Goal: Transaction & Acquisition: Purchase product/service

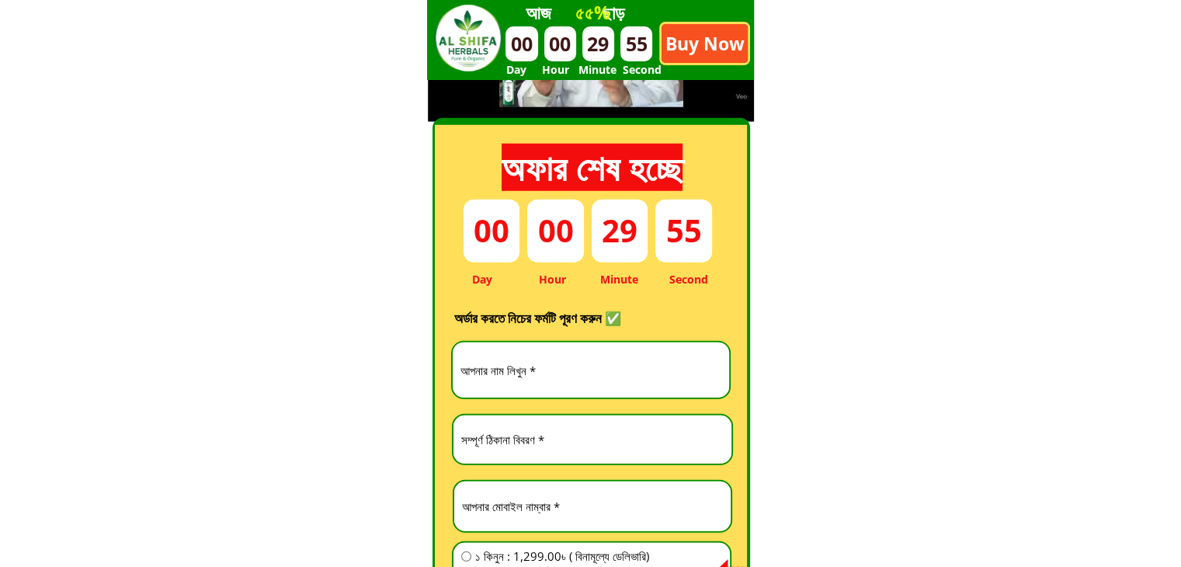
scroll to position [4333, 0]
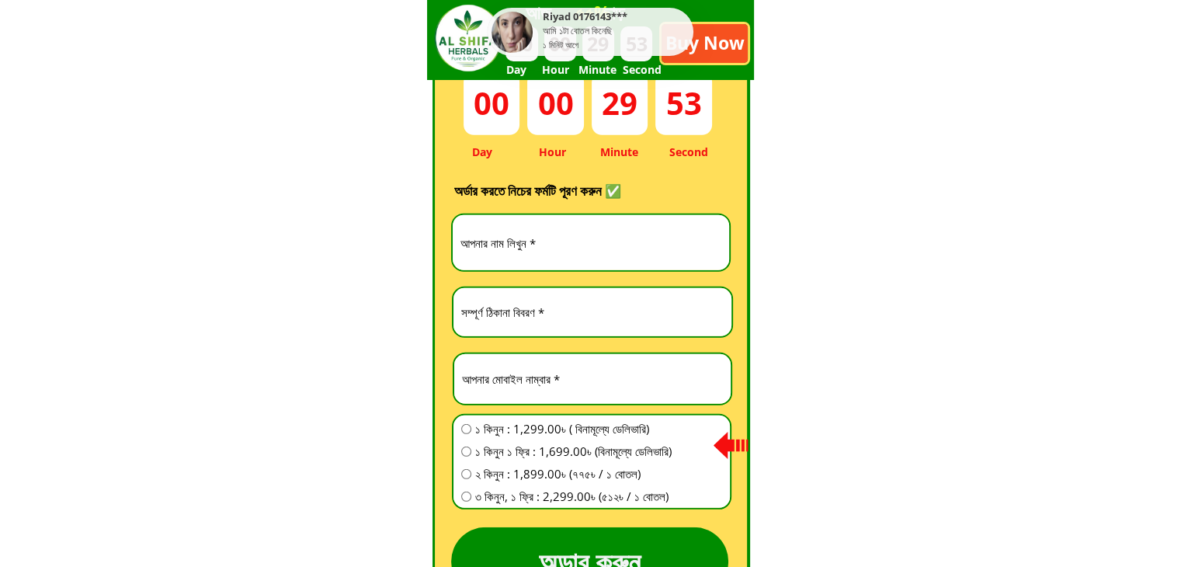
click at [512, 231] on input "text" at bounding box center [591, 242] width 269 height 55
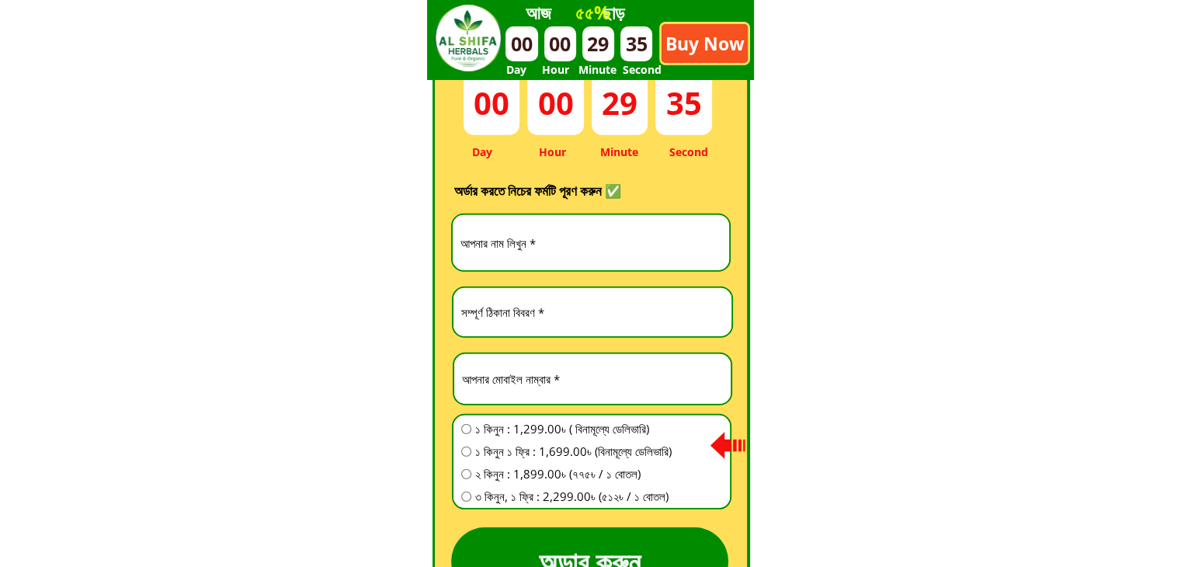
click at [569, 243] on input "text" at bounding box center [591, 242] width 269 height 55
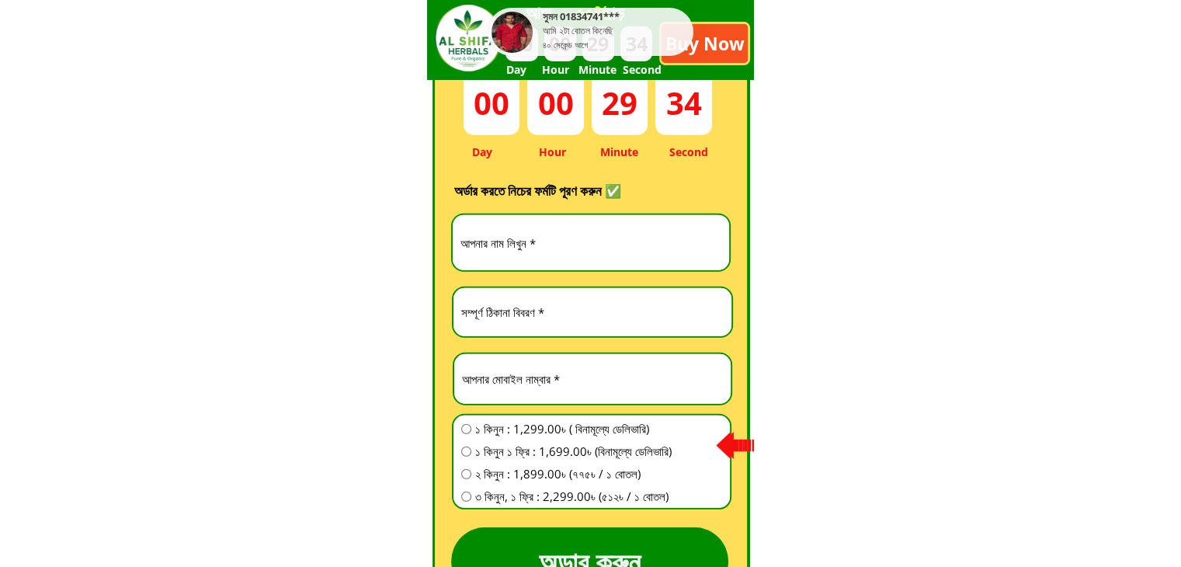
paste input "Liton"
type input "Liton"
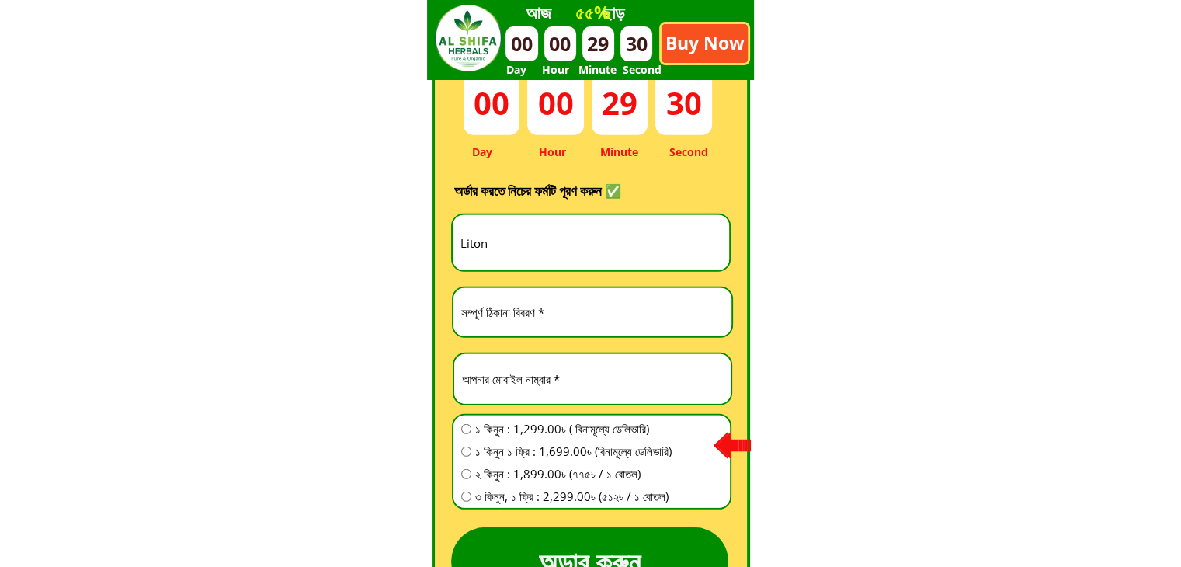
click at [505, 304] on input "text" at bounding box center [592, 312] width 270 height 48
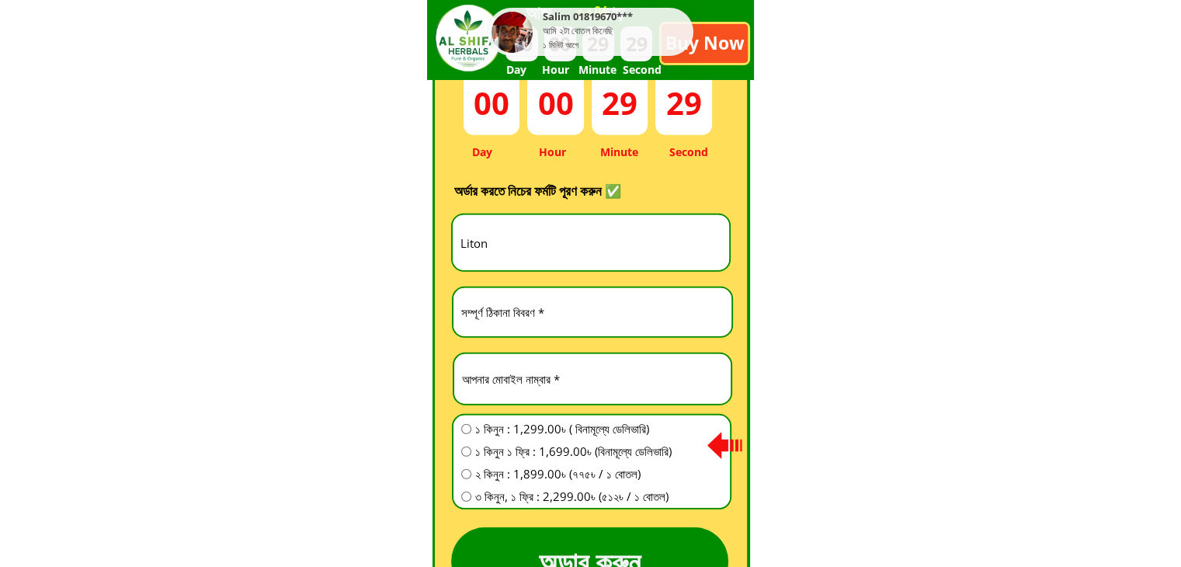
paste input "[PERSON_NAME],"
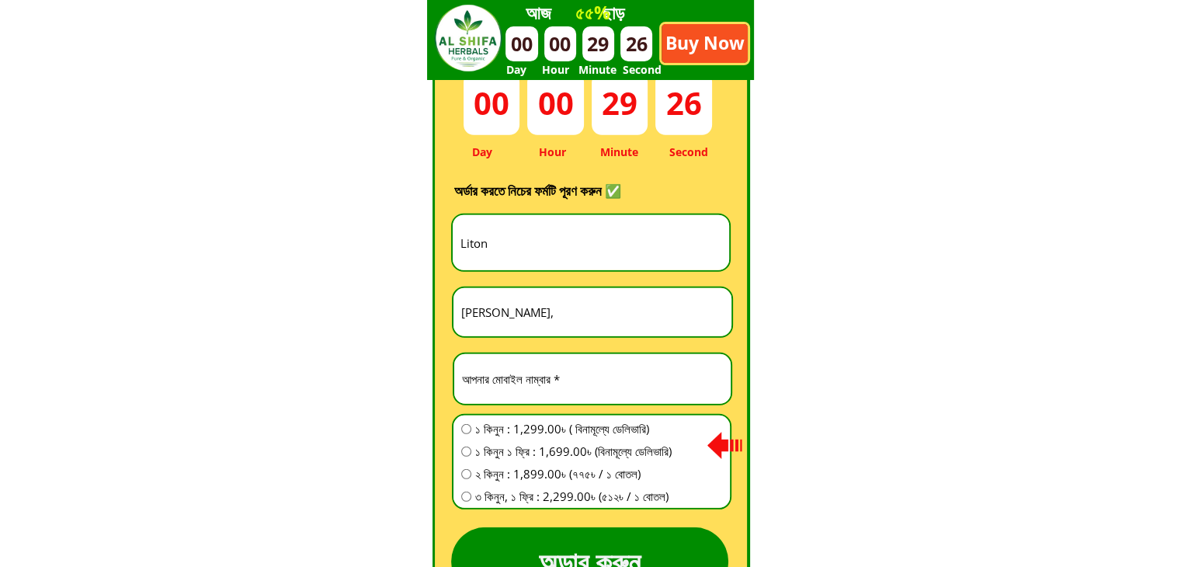
type input "[PERSON_NAME],"
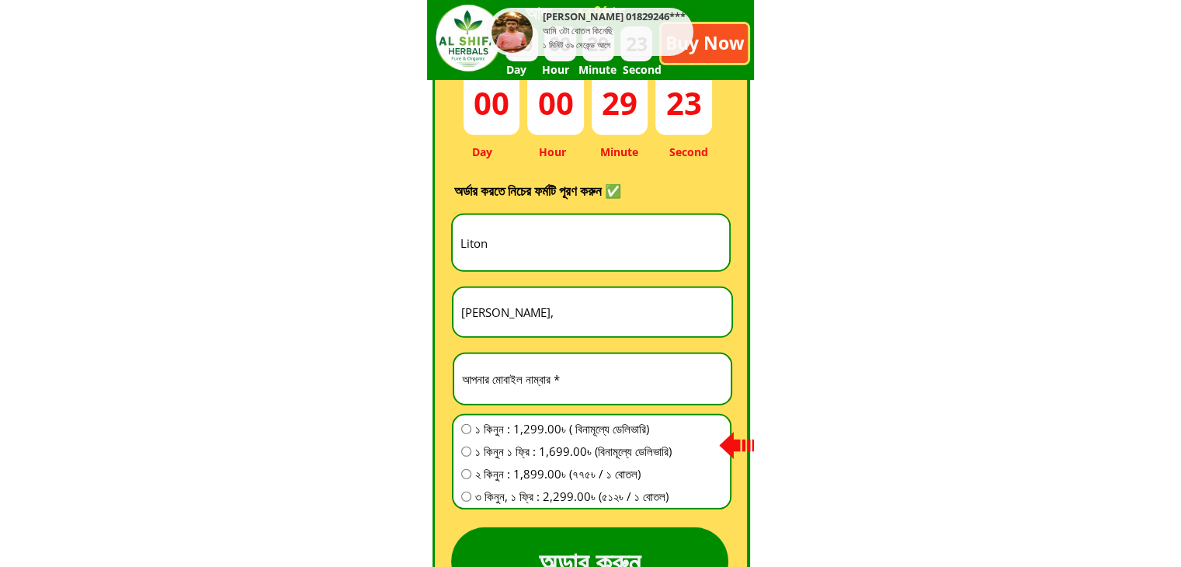
click at [571, 377] on input "number" at bounding box center [592, 379] width 269 height 50
paste input "1770668940"
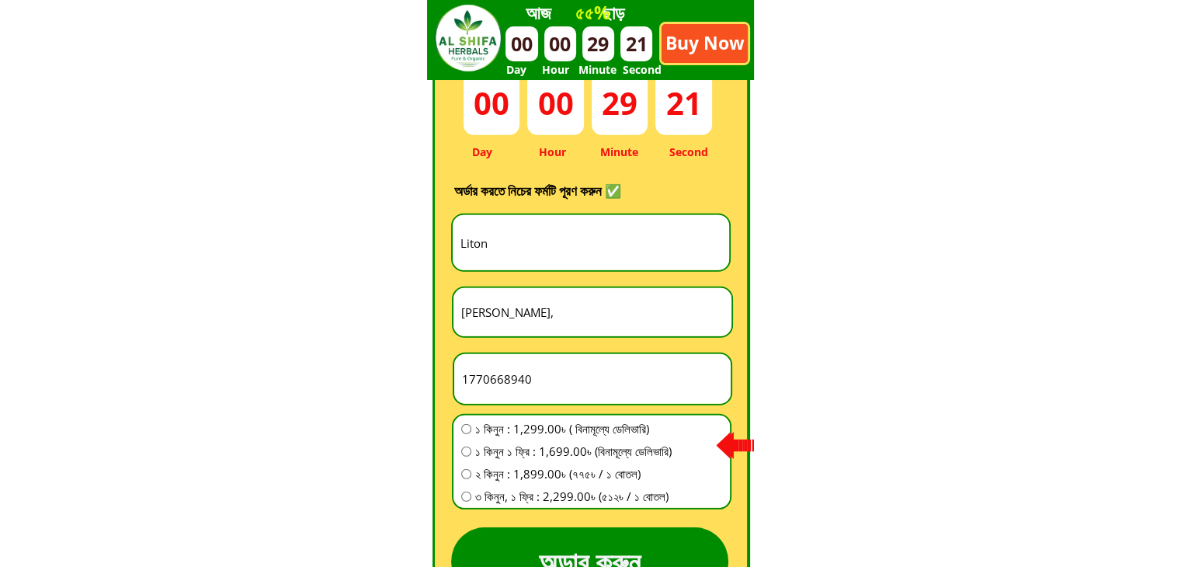
click at [458, 383] on input "1770668940" at bounding box center [592, 379] width 269 height 50
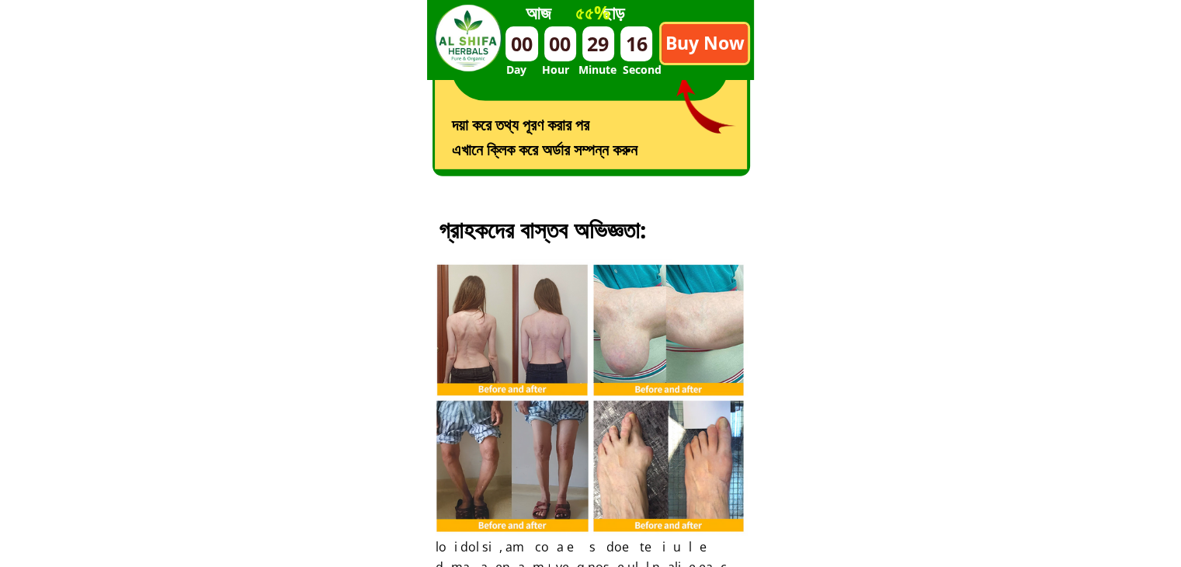
scroll to position [4892, 0]
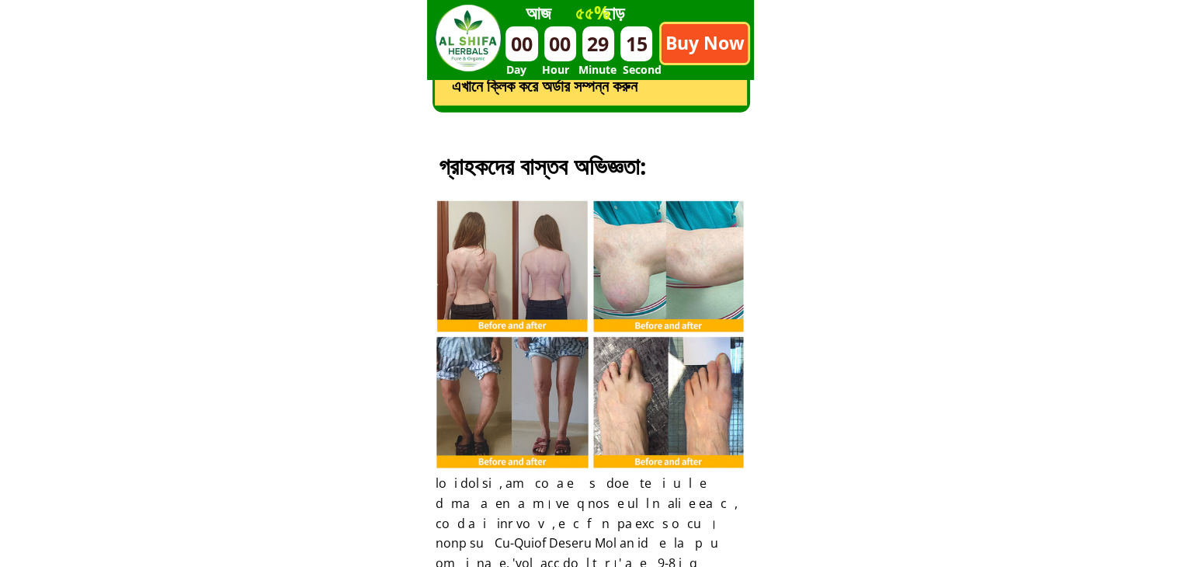
type input "1770668940"
click at [546, 256] on div at bounding box center [590, 311] width 327 height 327
click at [471, 253] on div at bounding box center [590, 311] width 327 height 327
click at [478, 262] on div at bounding box center [590, 311] width 327 height 327
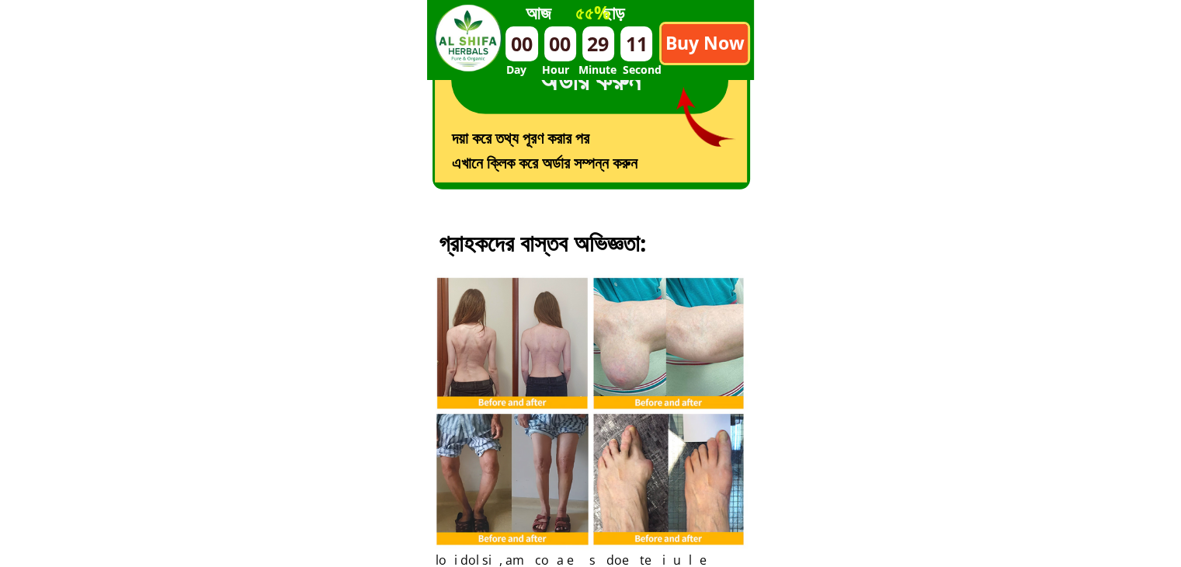
scroll to position [4752, 0]
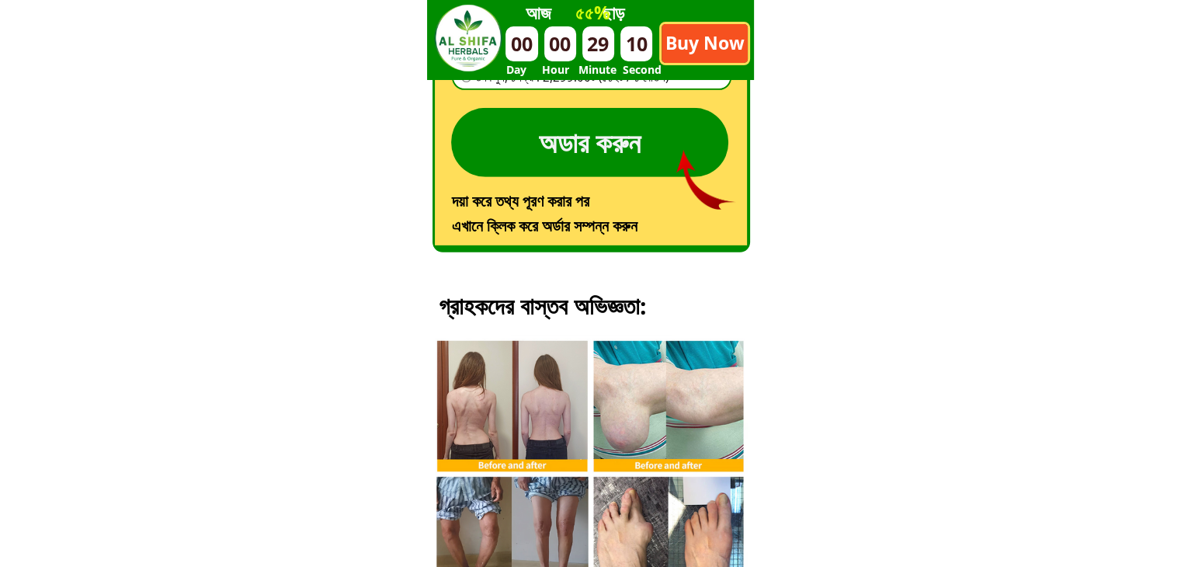
click at [509, 153] on p "অডার করুন" at bounding box center [589, 142] width 277 height 69
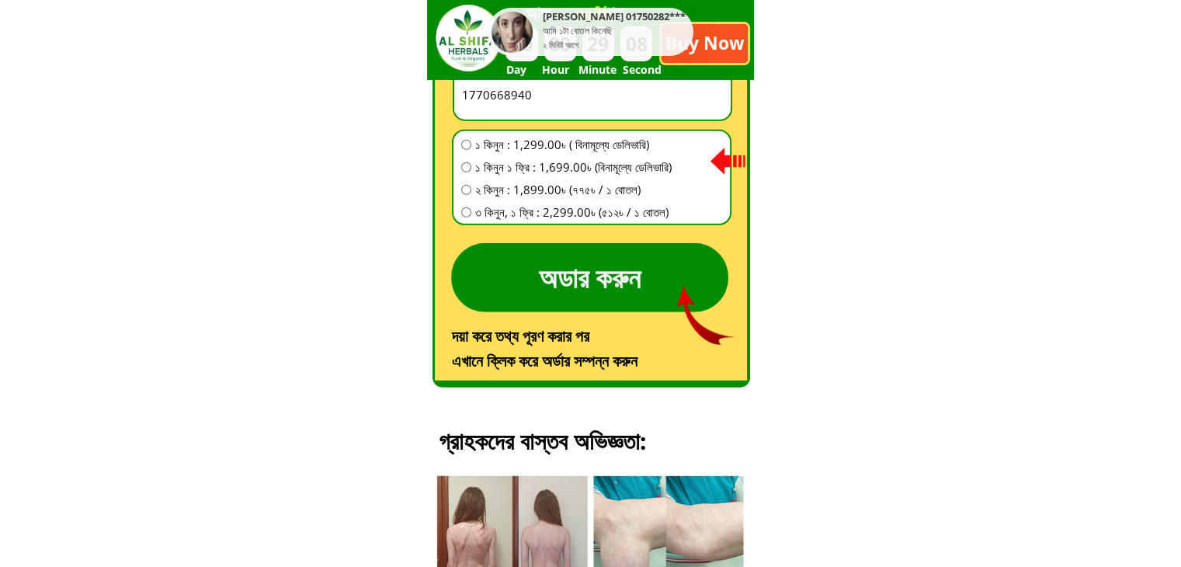
scroll to position [4472, 0]
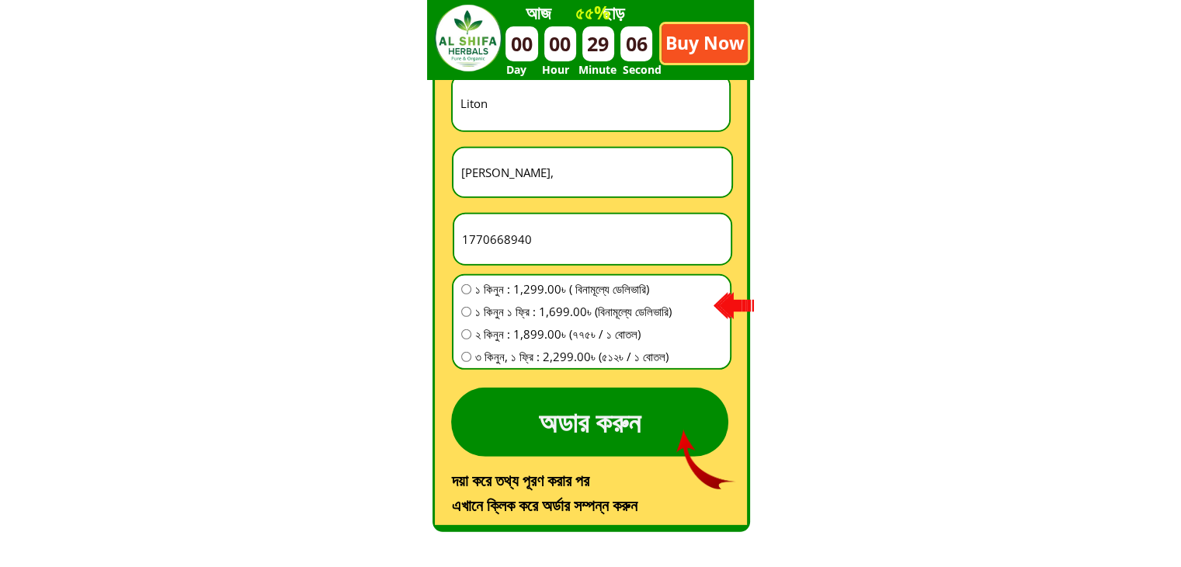
click at [467, 289] on input "radio" at bounding box center [466, 289] width 10 height 10
radio input "true"
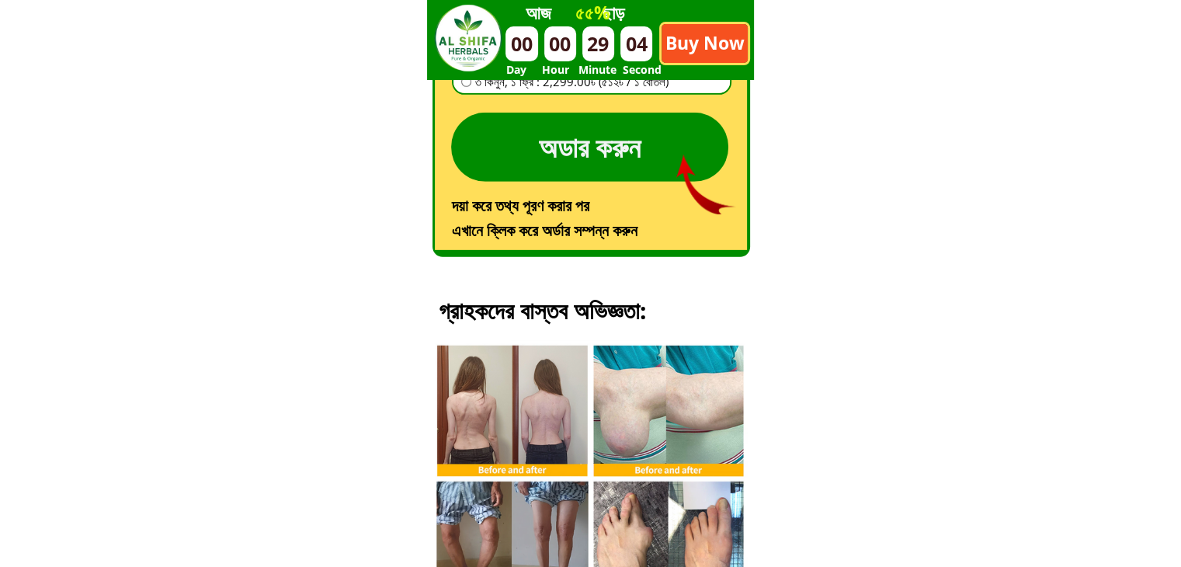
scroll to position [4752, 0]
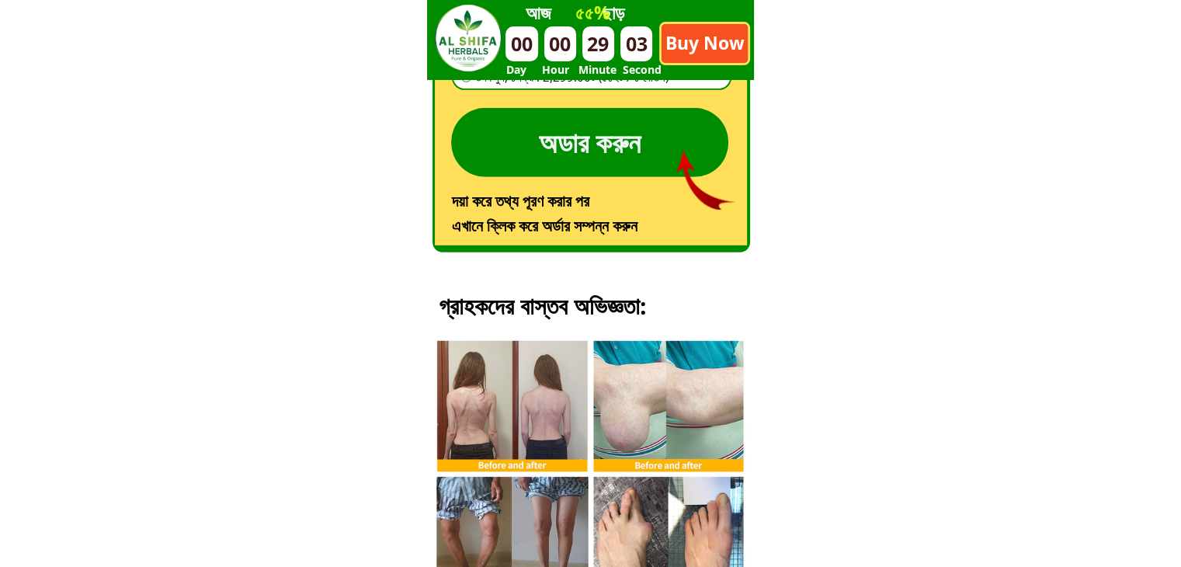
click at [506, 140] on p "অডার করুন" at bounding box center [589, 142] width 277 height 69
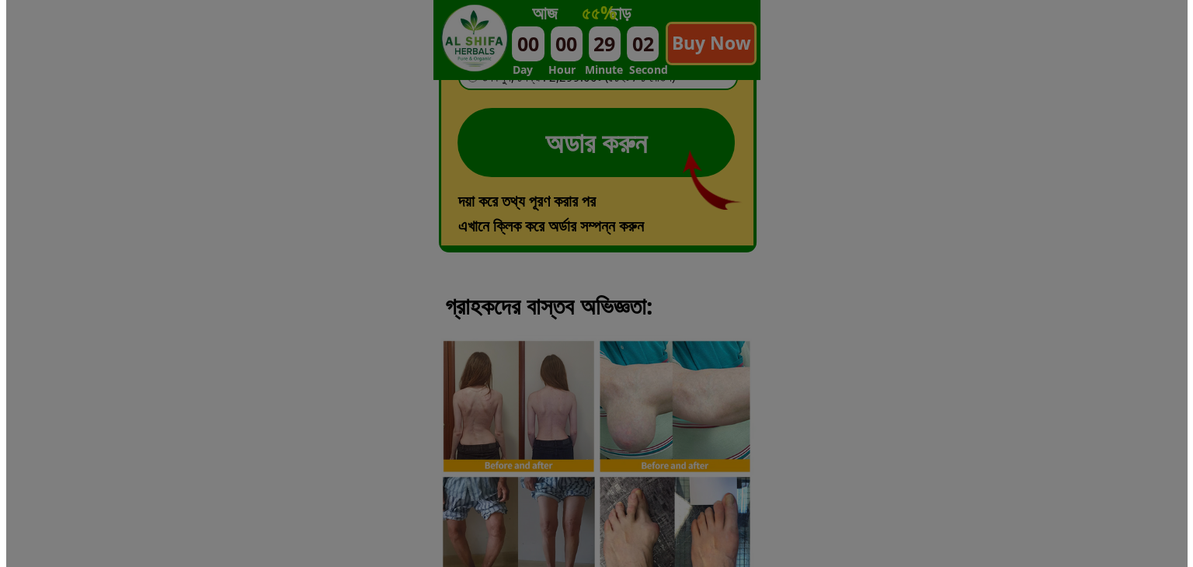
scroll to position [0, 0]
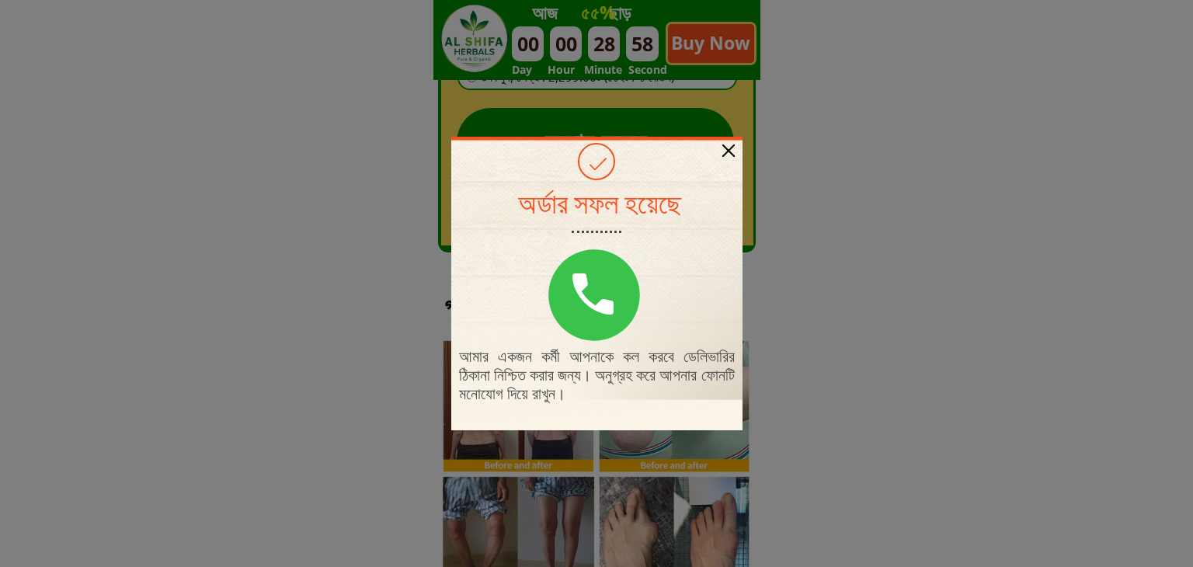
click at [726, 151] on div at bounding box center [728, 150] width 12 height 12
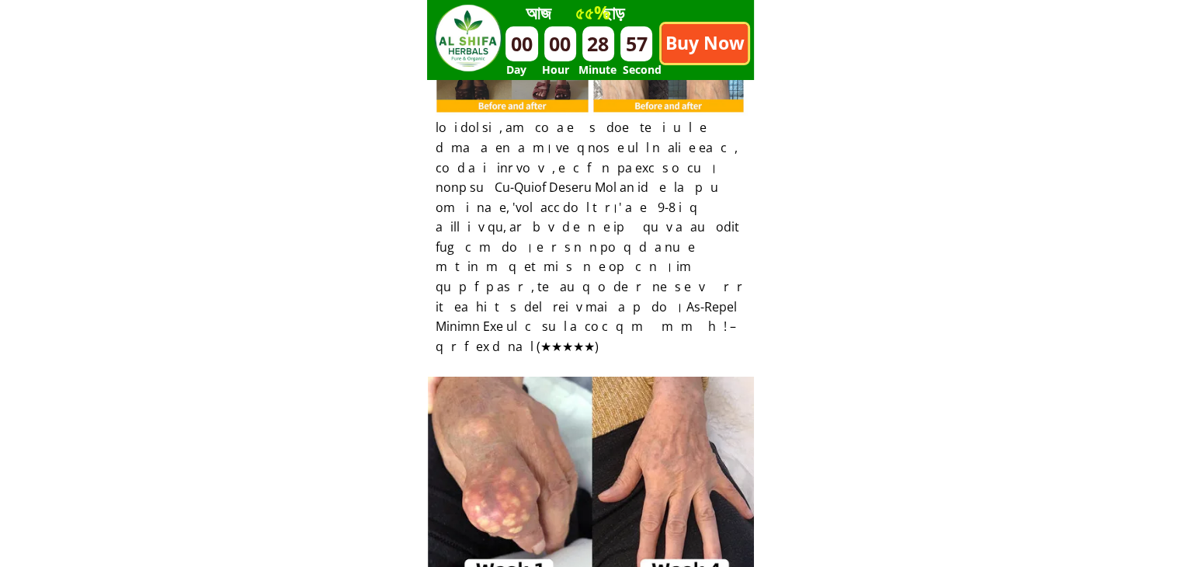
scroll to position [5451, 0]
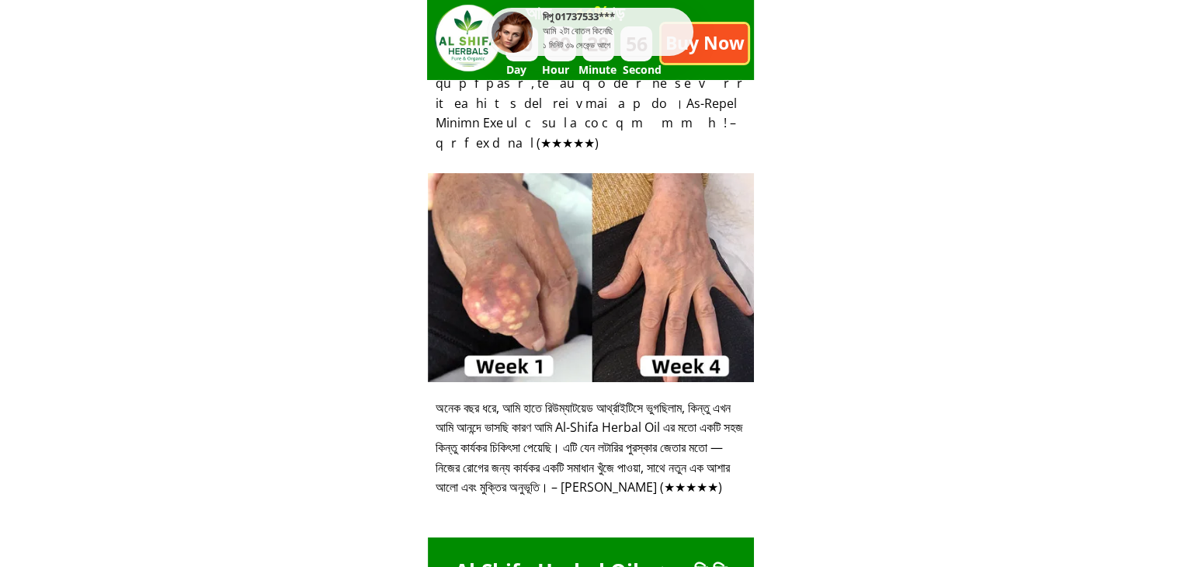
click at [523, 294] on div at bounding box center [591, 277] width 326 height 209
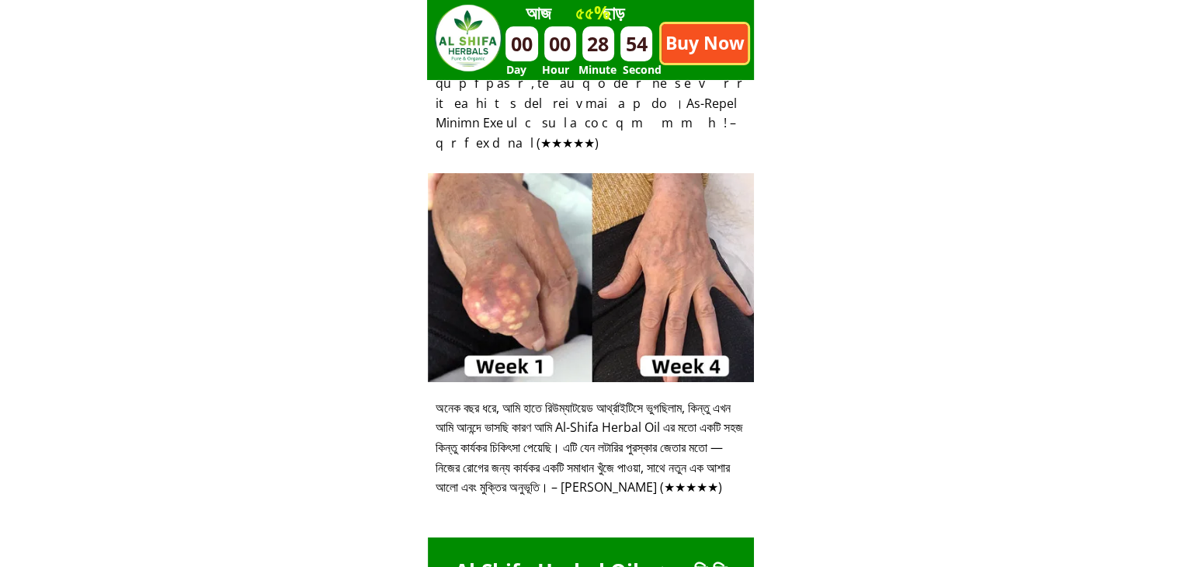
click at [523, 293] on div at bounding box center [591, 277] width 326 height 209
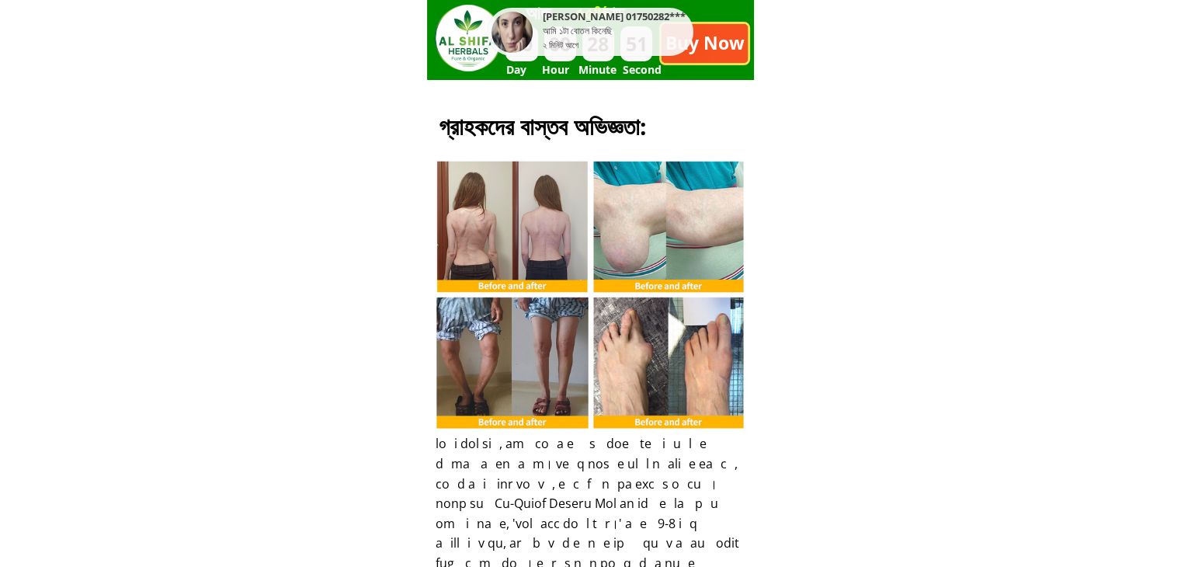
scroll to position [4752, 0]
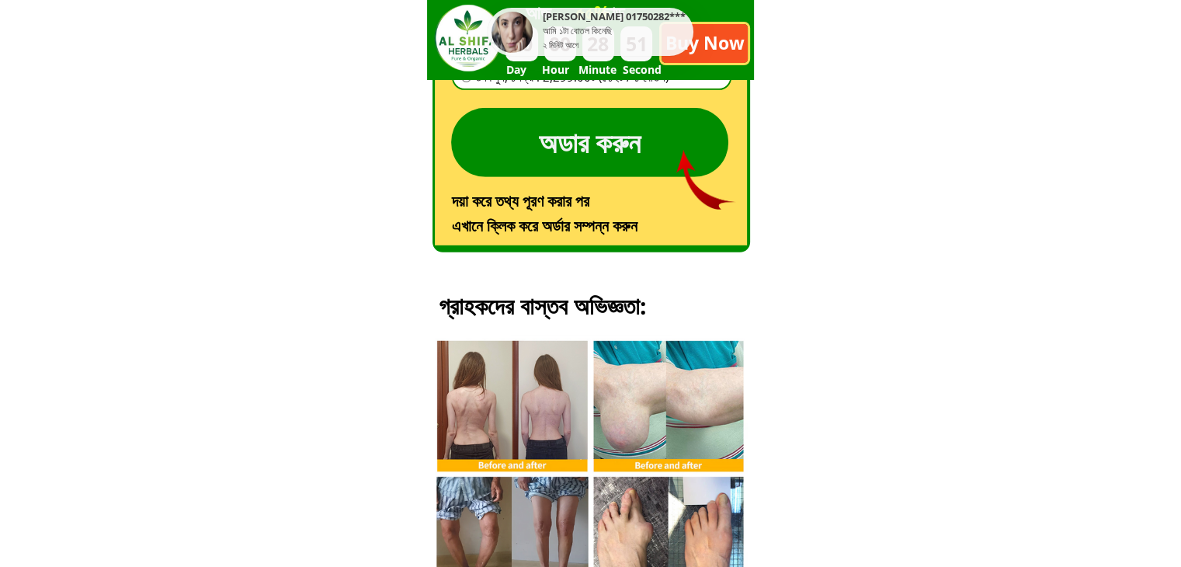
click at [530, 415] on div at bounding box center [590, 450] width 327 height 327
click at [606, 429] on div at bounding box center [590, 450] width 327 height 327
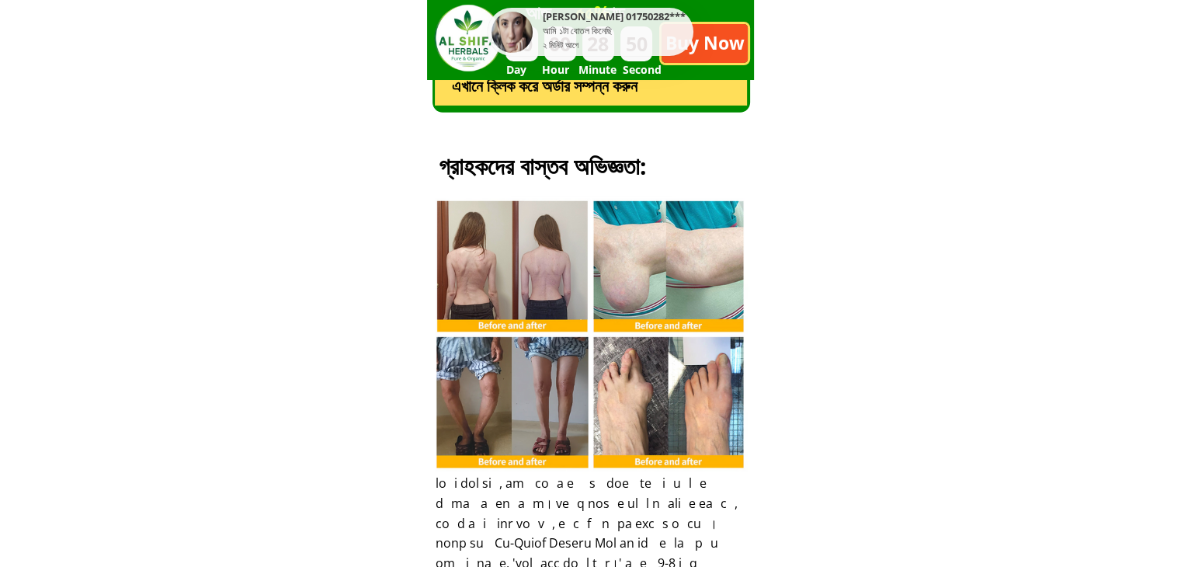
click at [607, 410] on div at bounding box center [590, 311] width 327 height 327
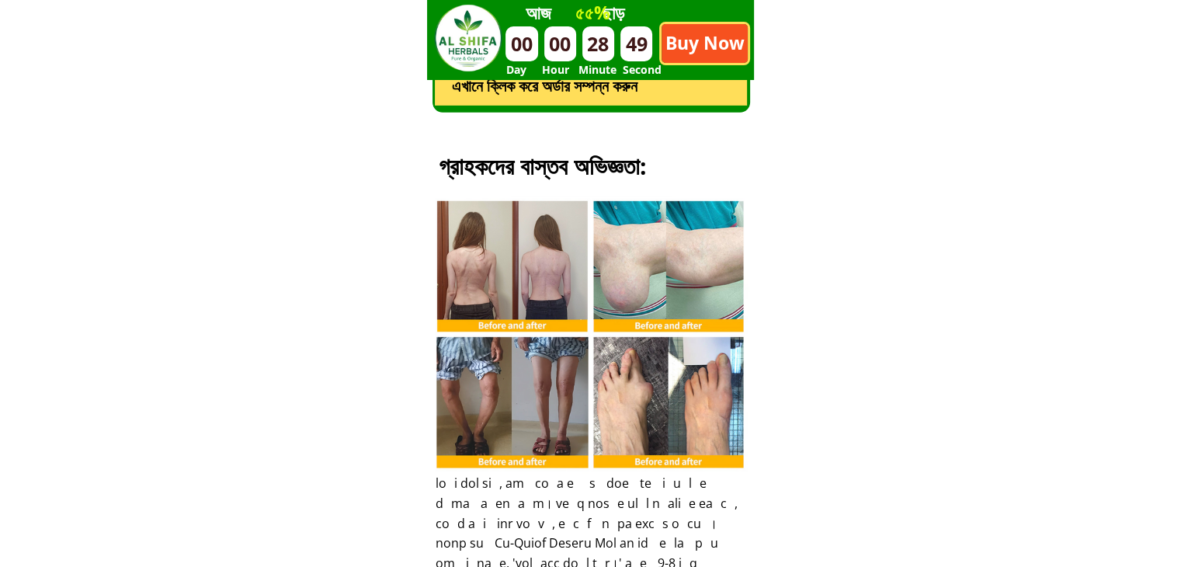
click at [607, 410] on div at bounding box center [590, 311] width 327 height 327
click at [611, 349] on div at bounding box center [590, 311] width 327 height 327
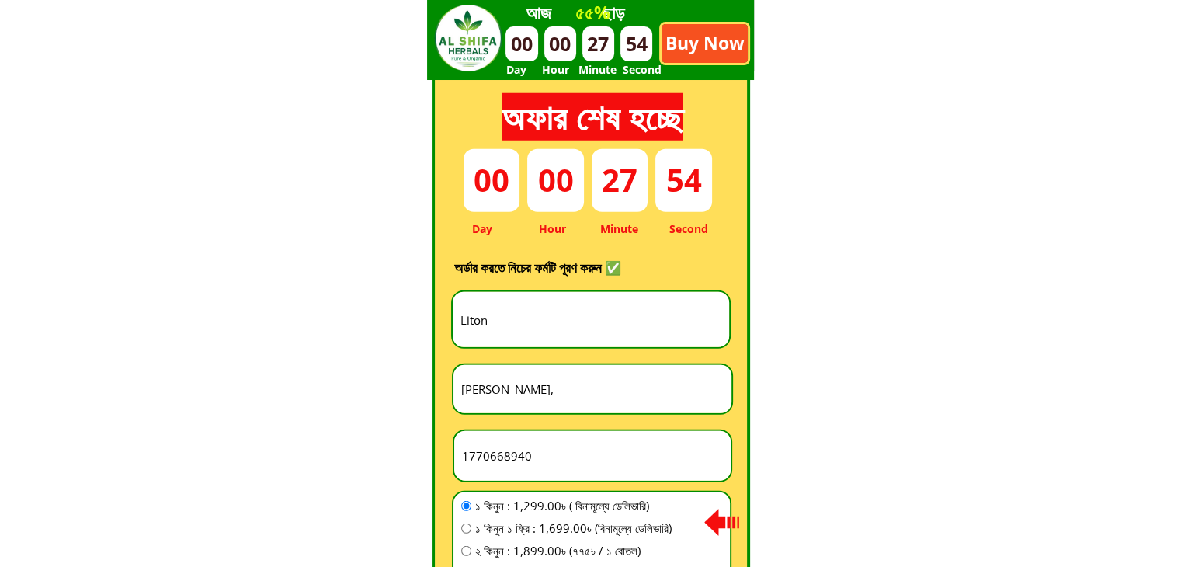
scroll to position [4193, 0]
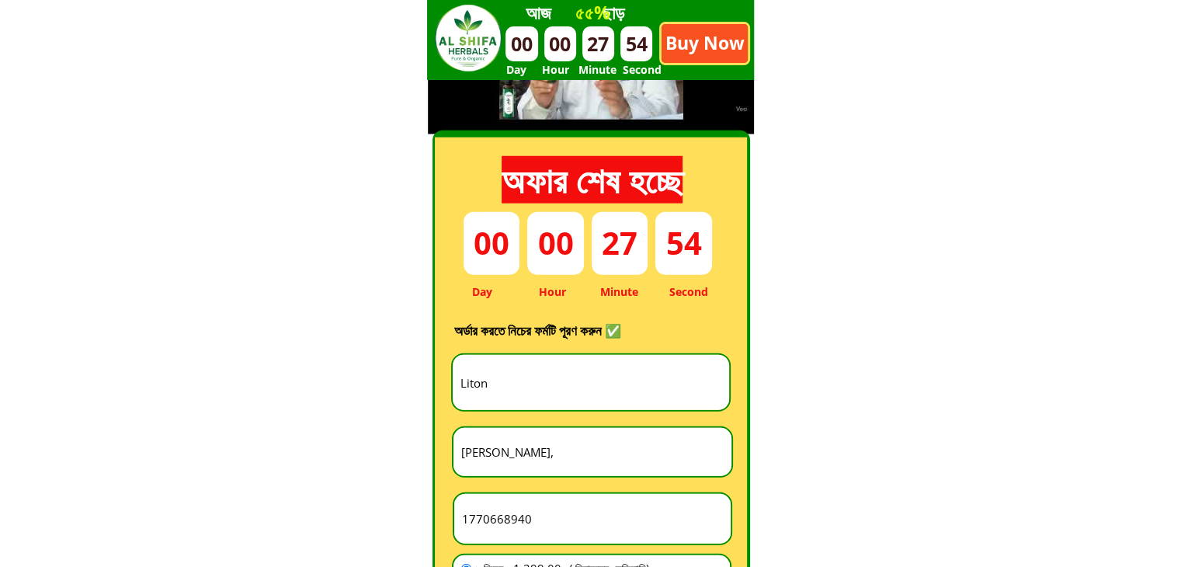
click at [507, 384] on input "Liton" at bounding box center [591, 382] width 269 height 55
paste input "দেলোয়ার"
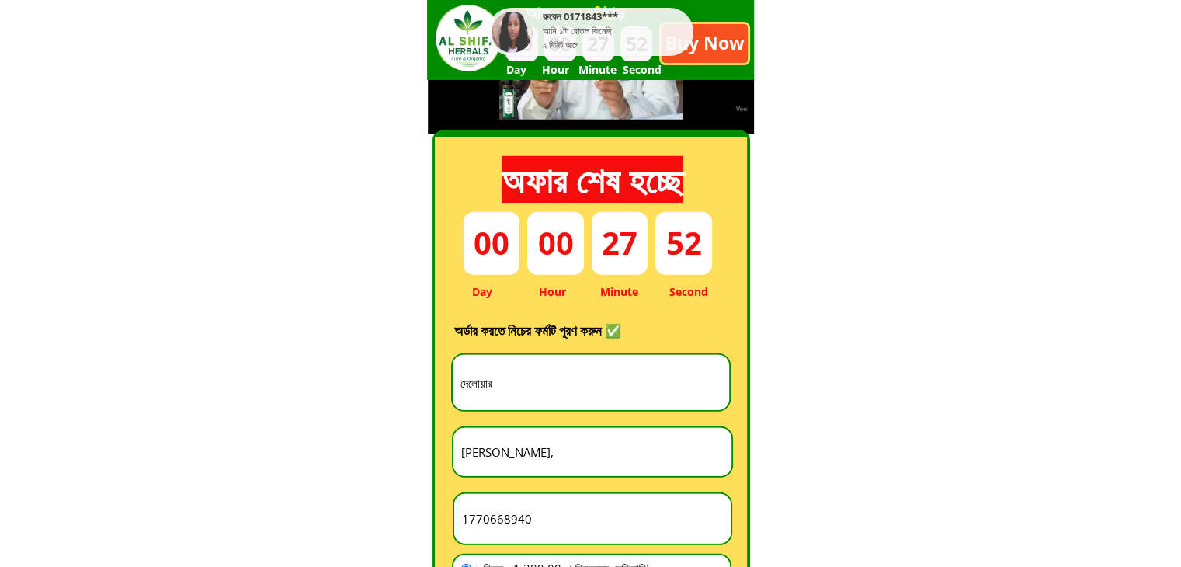
type input "দেলোয়ার"
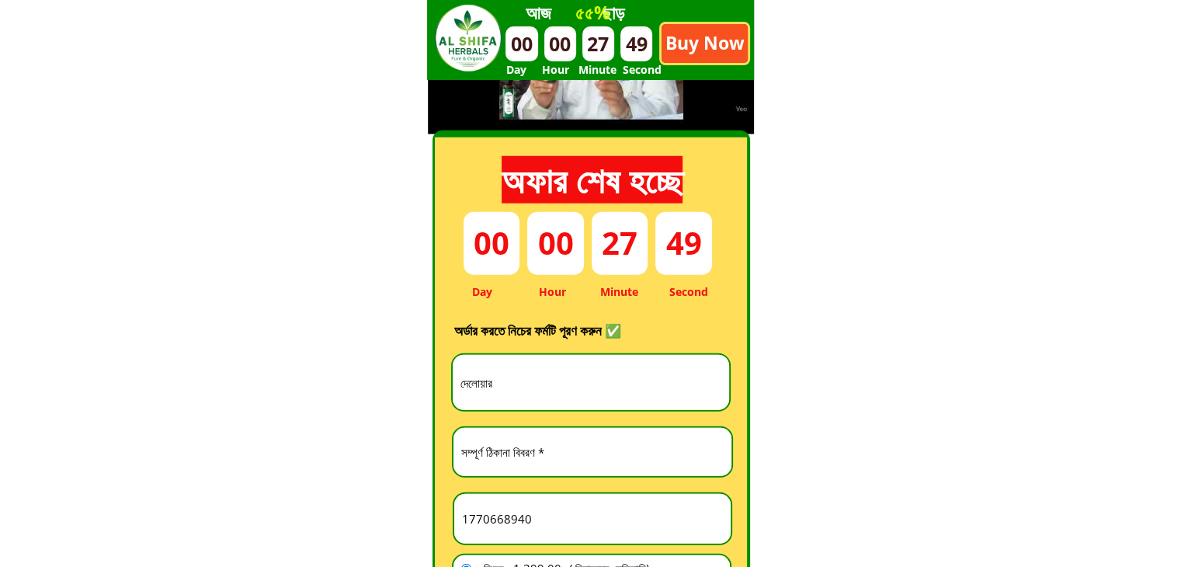
paste input "[GEOGRAPHIC_DATA] নারায়ণগঞ্জ"
click at [530, 446] on input "[GEOGRAPHIC_DATA] নারায়ণগঞ্জ" at bounding box center [592, 452] width 270 height 48
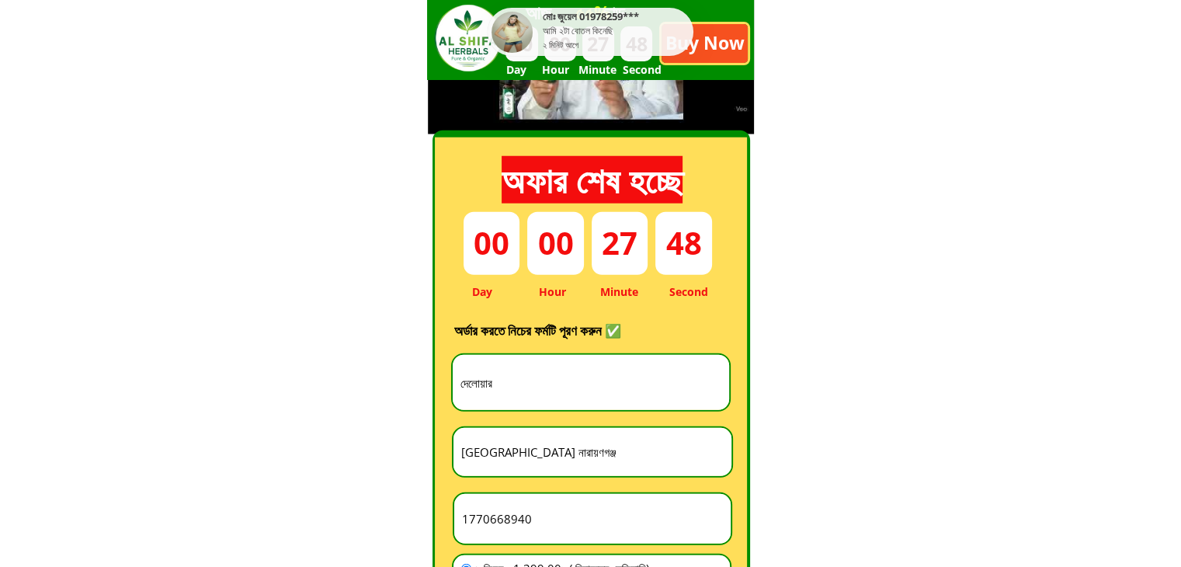
type input "[GEOGRAPHIC_DATA] নারায়ণগঞ্জ"
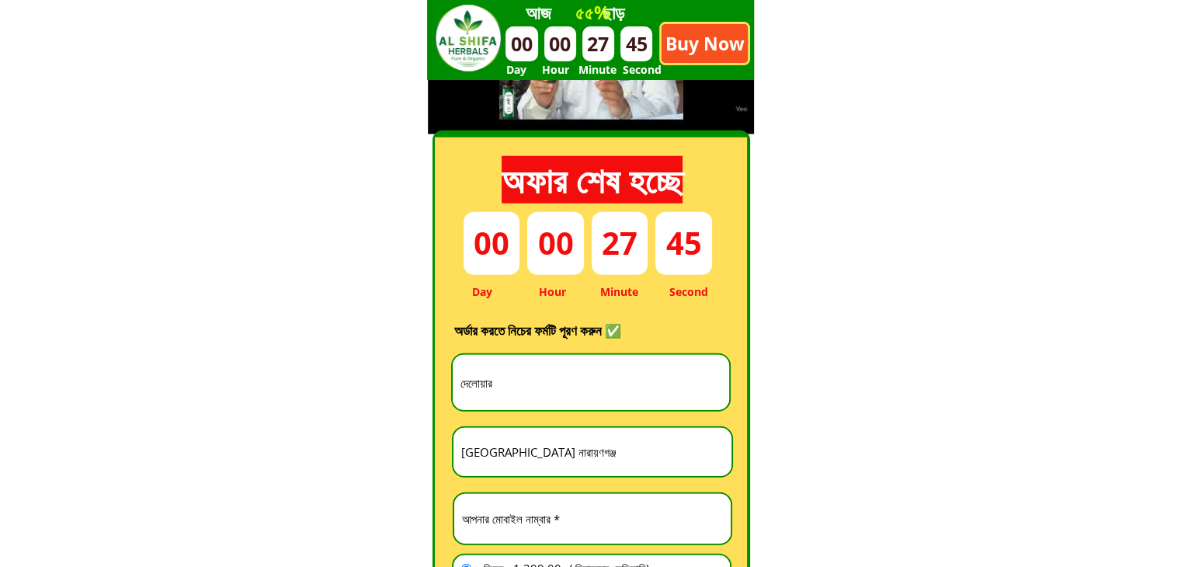
click at [491, 532] on input "number" at bounding box center [592, 519] width 269 height 50
paste input "1893778941"
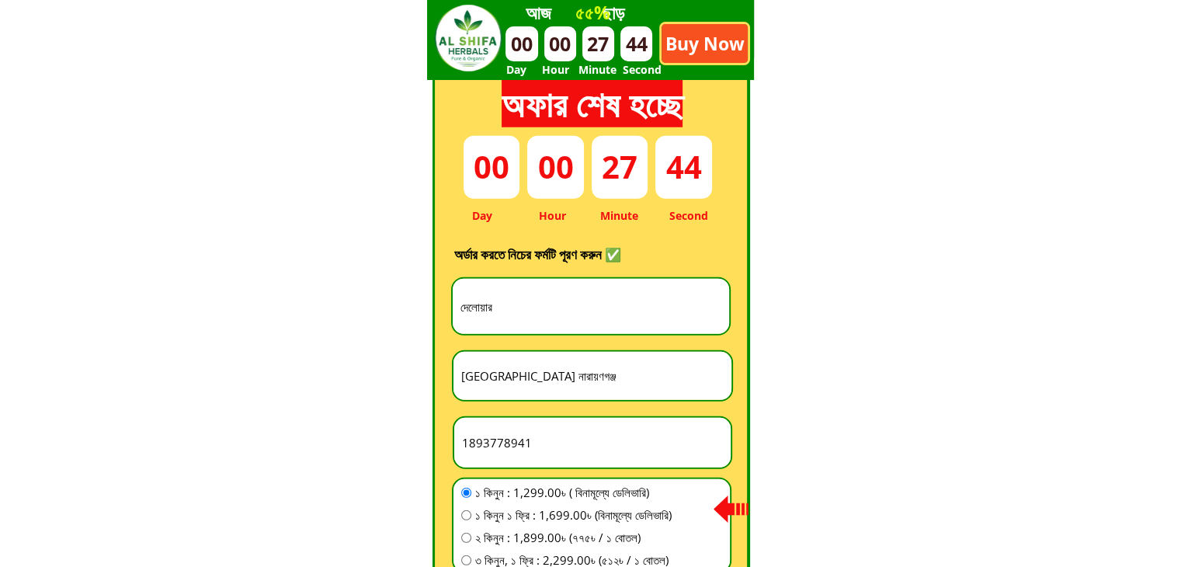
scroll to position [4333, 0]
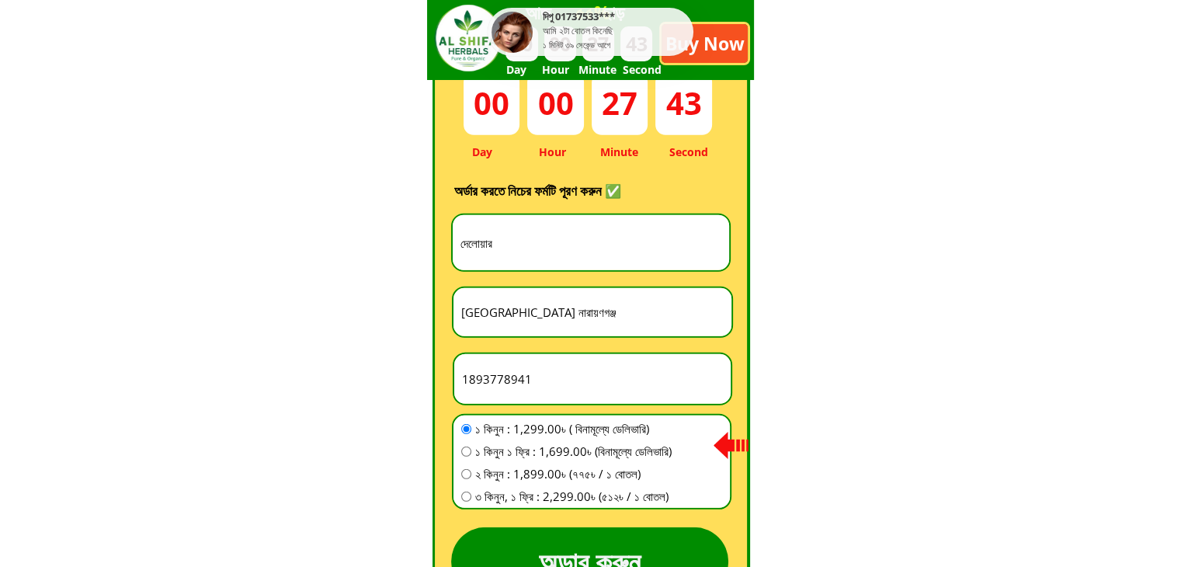
click at [454, 375] on div "1893778941" at bounding box center [592, 379] width 276 height 50
click at [459, 377] on input "1893778941" at bounding box center [592, 379] width 269 height 50
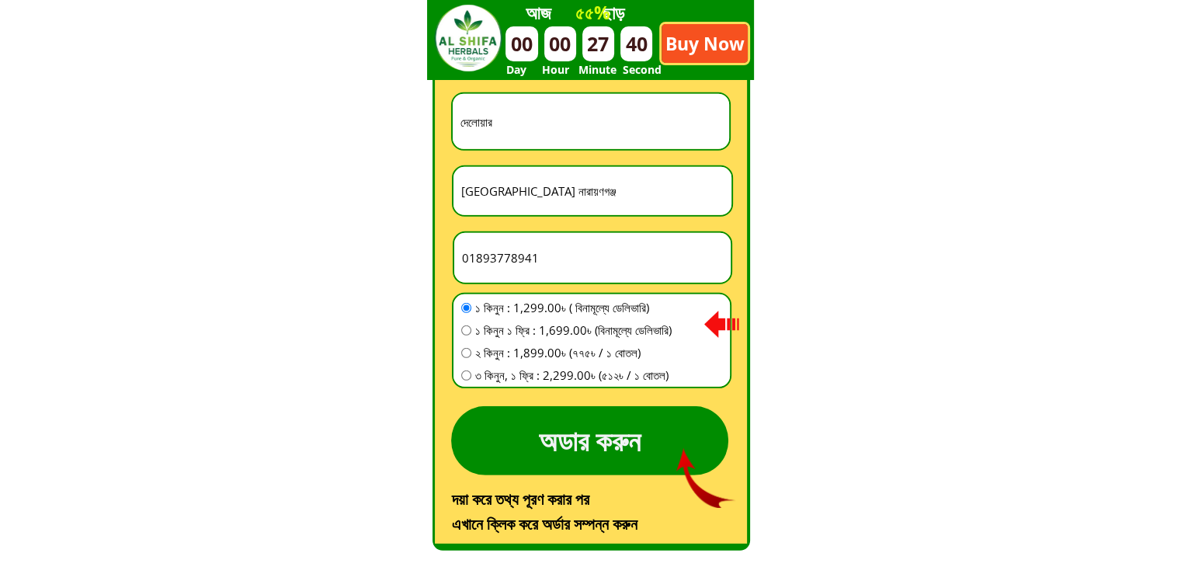
scroll to position [4612, 0]
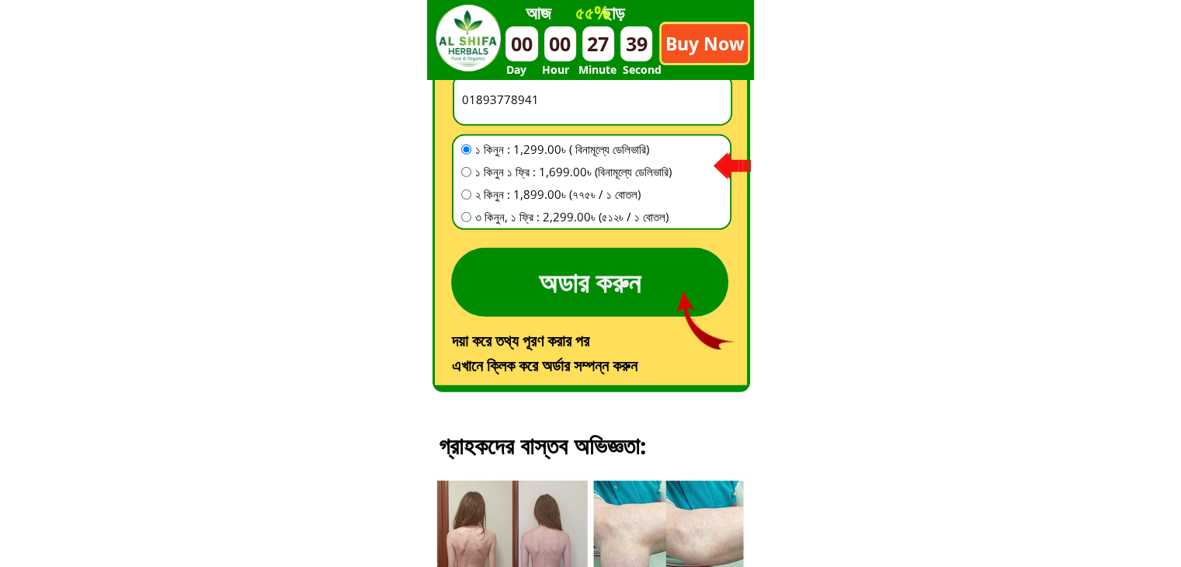
type input "01893778941"
click at [483, 213] on span "৩ কিনুন, ১ ফ্রি : 2,299.00৳ (৫১২৳ / ১ বোতল)" at bounding box center [573, 216] width 196 height 19
radio input "true"
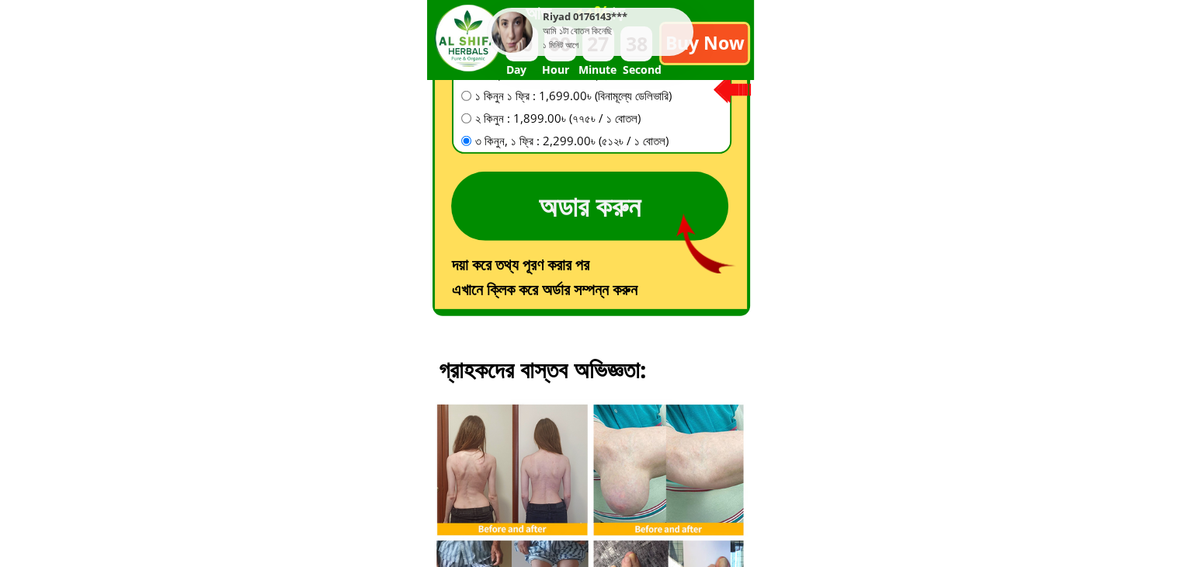
scroll to position [4752, 0]
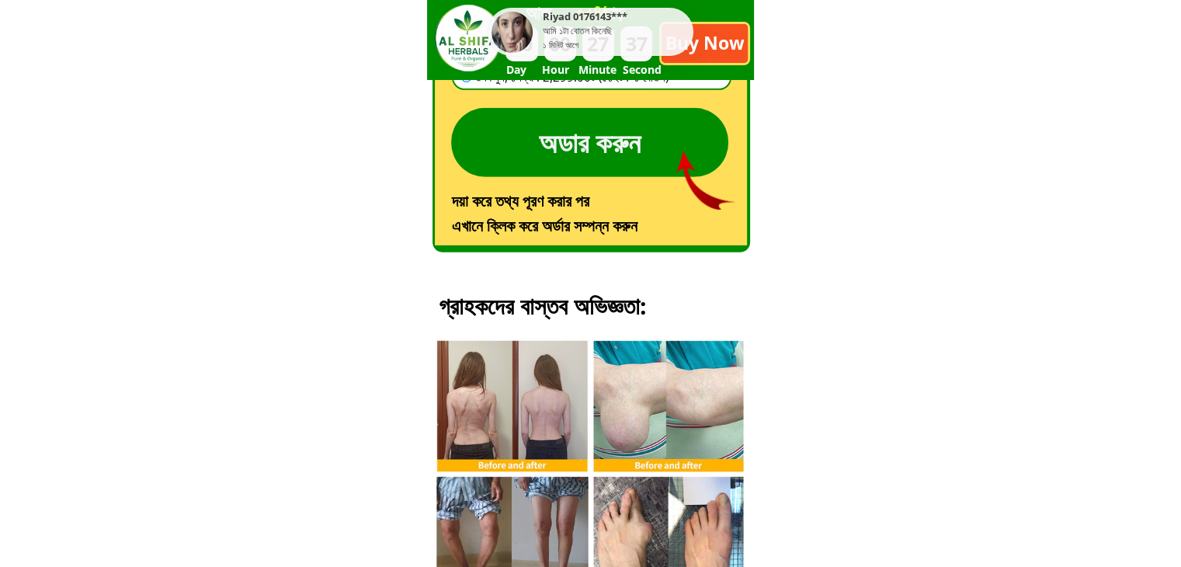
click at [535, 130] on p "অডার করুন" at bounding box center [589, 142] width 277 height 69
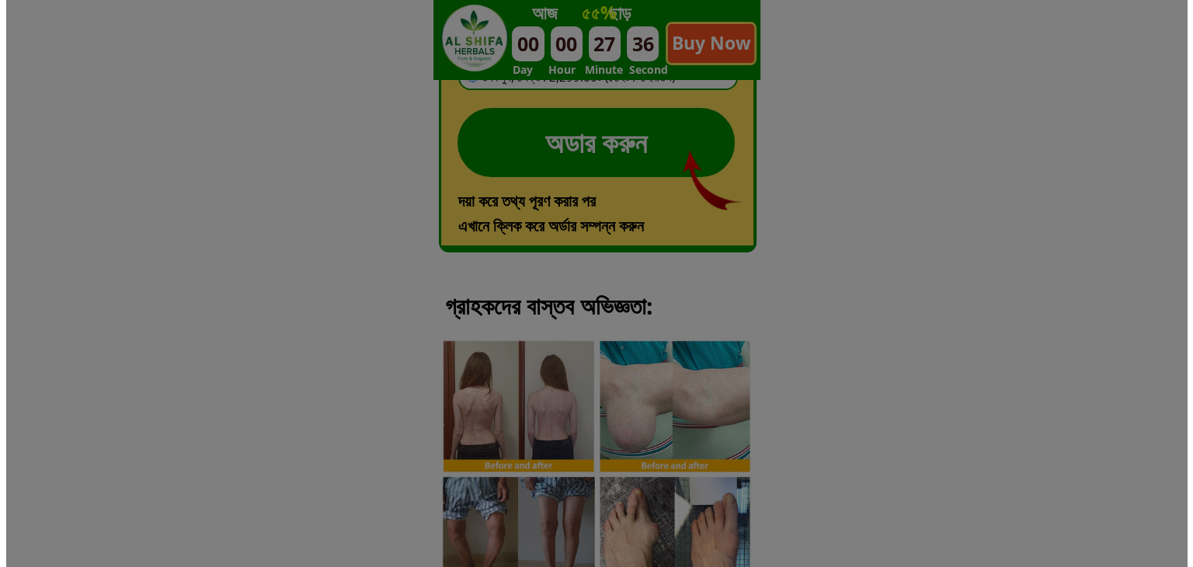
scroll to position [0, 0]
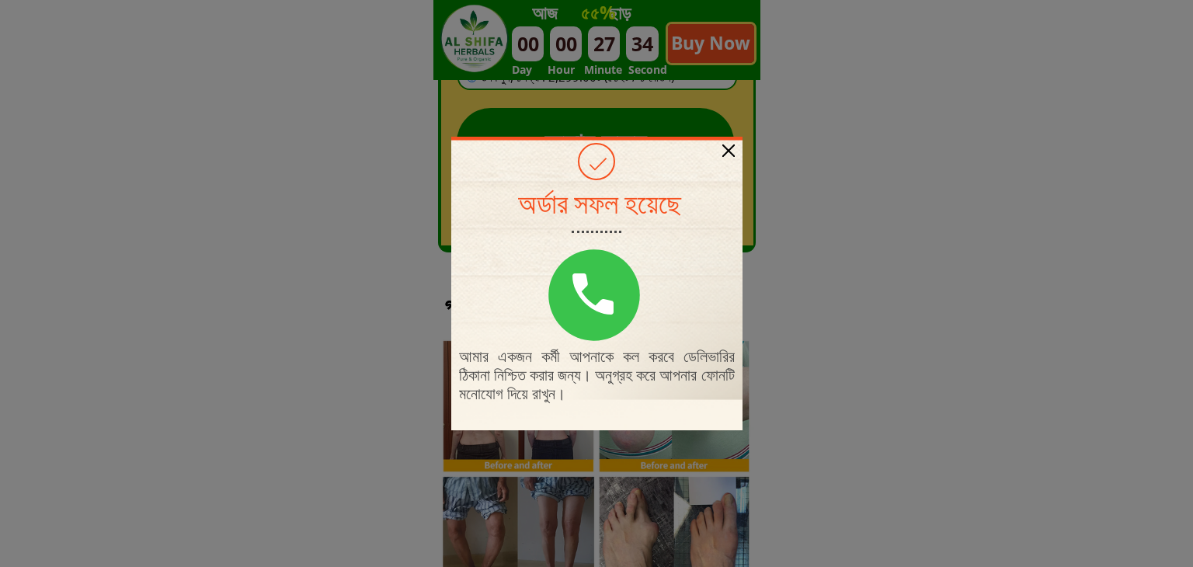
click at [722, 149] on div at bounding box center [728, 150] width 12 height 12
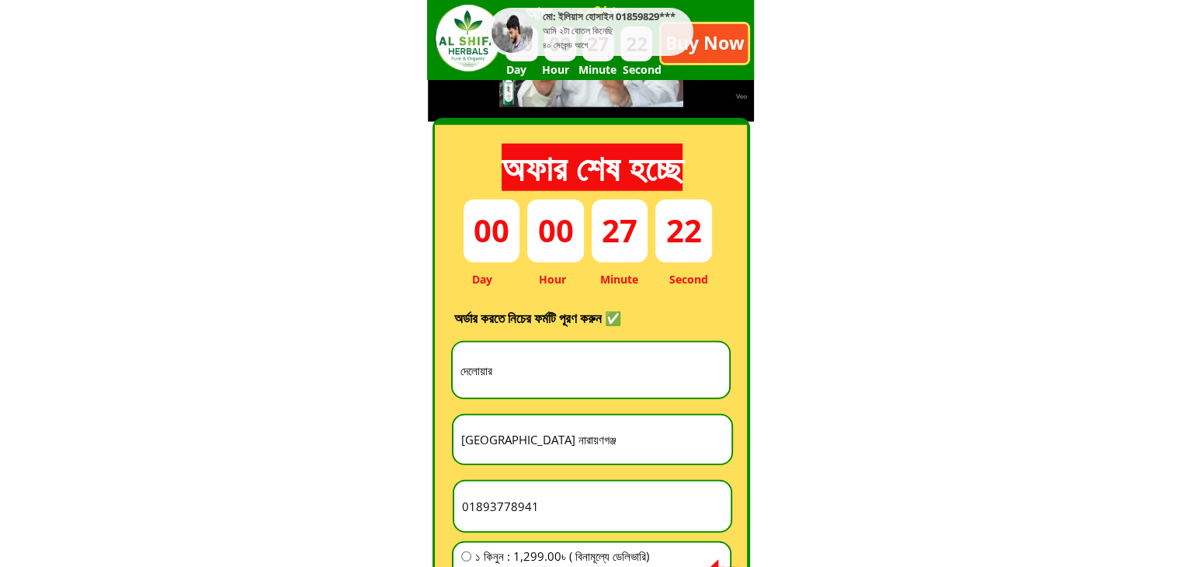
scroll to position [4193, 0]
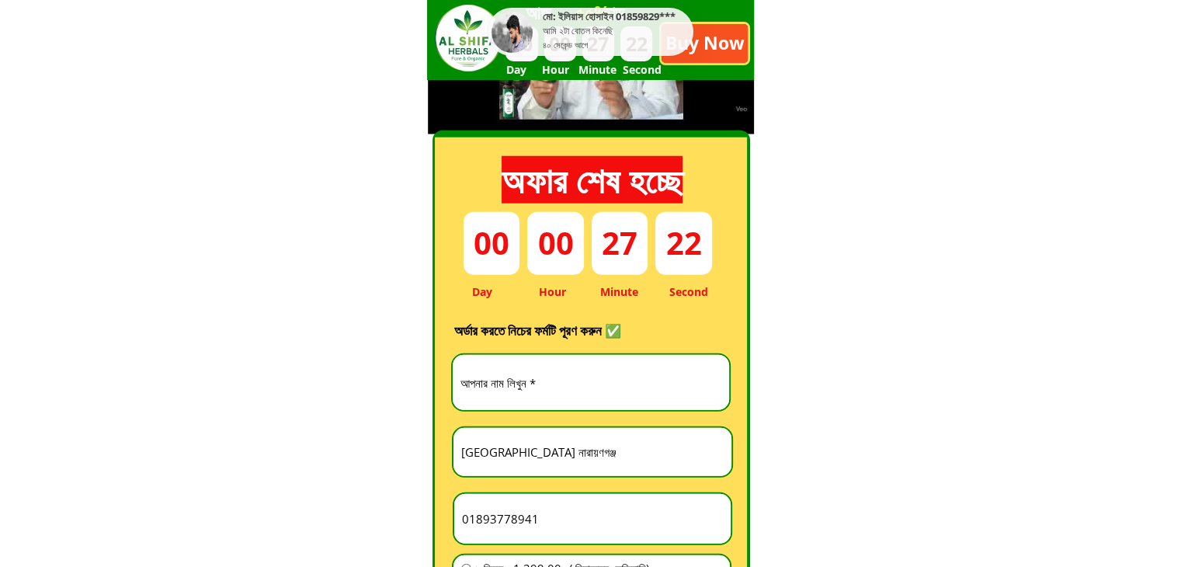
click at [498, 394] on input "text" at bounding box center [591, 382] width 269 height 55
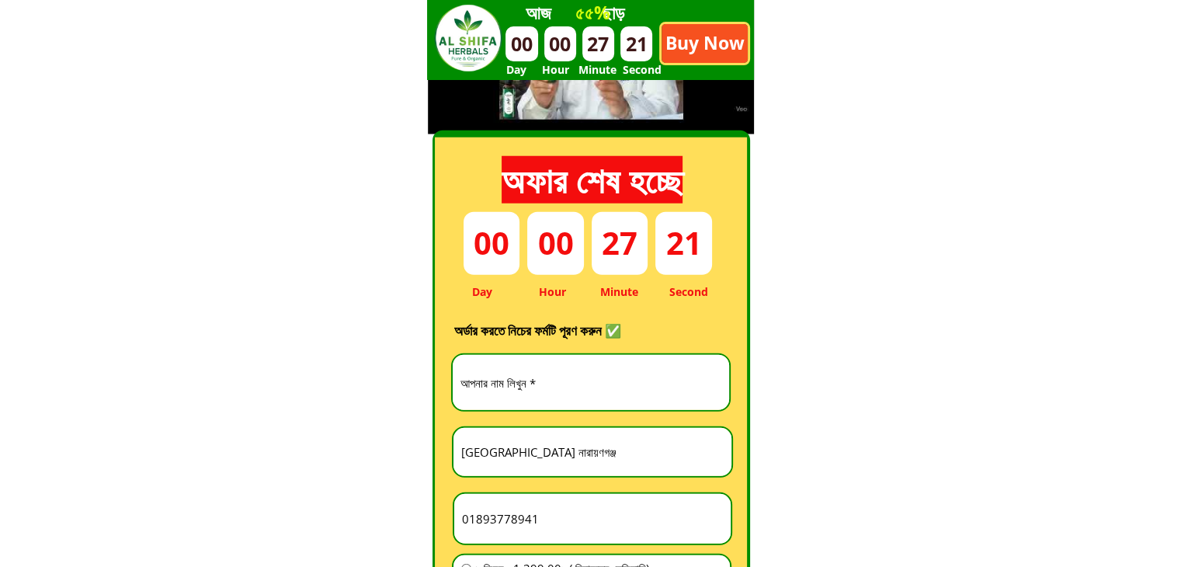
paste input "[PERSON_NAME]"
type input "[PERSON_NAME]"
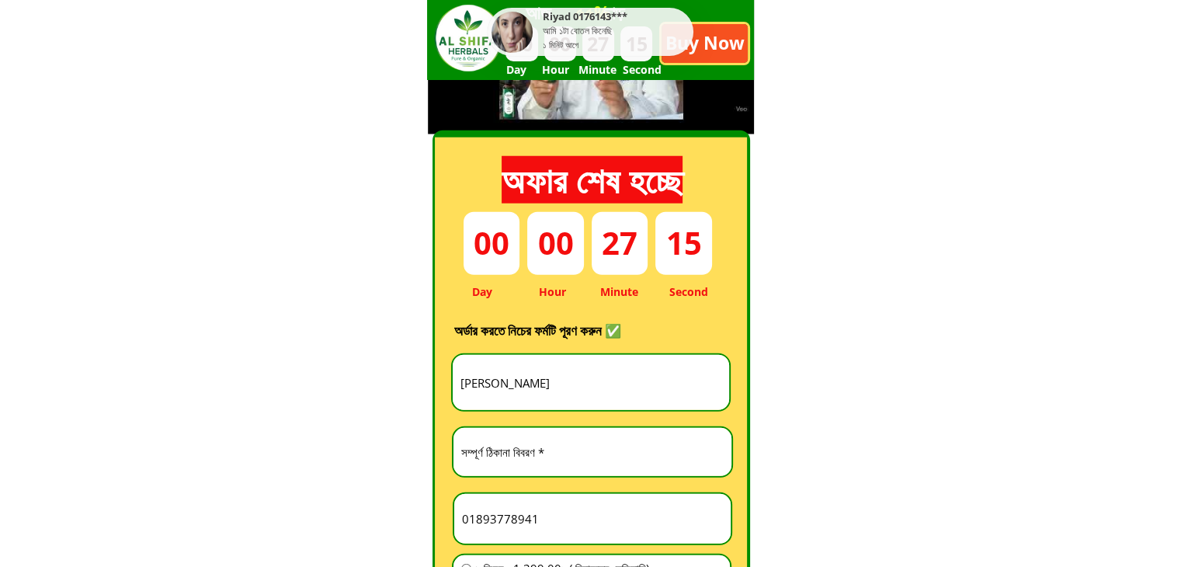
click at [498, 467] on input "text" at bounding box center [592, 452] width 270 height 48
paste input "feni, dragonbhuiya, [PERSON_NAME], [PERSON_NAME]"
type input "feni, dragonbhuiya, [PERSON_NAME], [PERSON_NAME]"
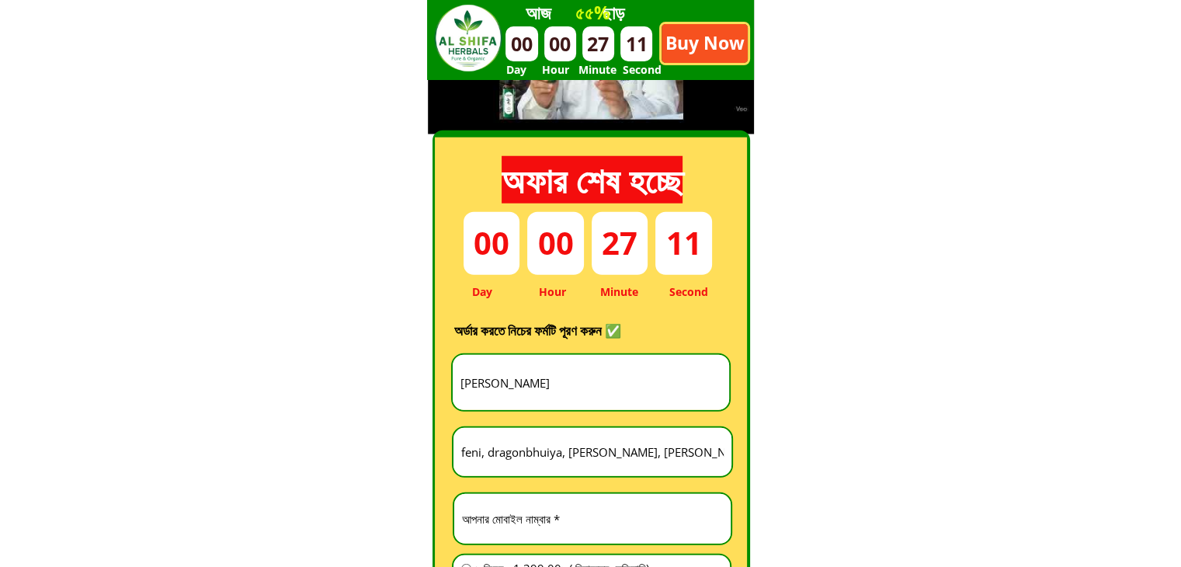
paste input "1751084035"
click at [500, 519] on input "1751084035" at bounding box center [592, 519] width 269 height 50
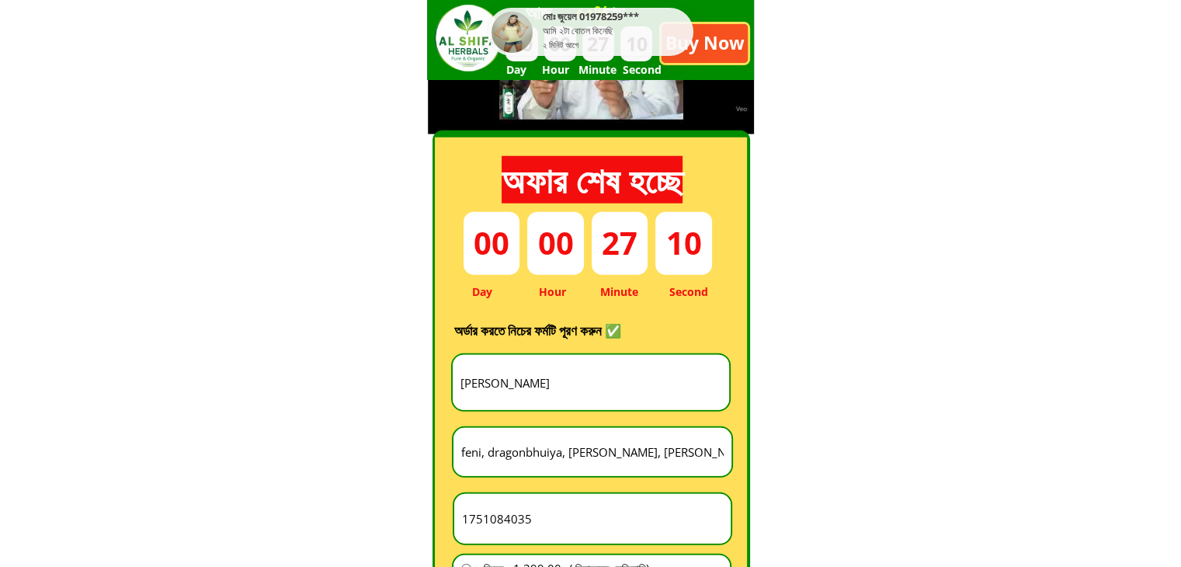
click at [461, 520] on input "1751084035" at bounding box center [592, 519] width 269 height 50
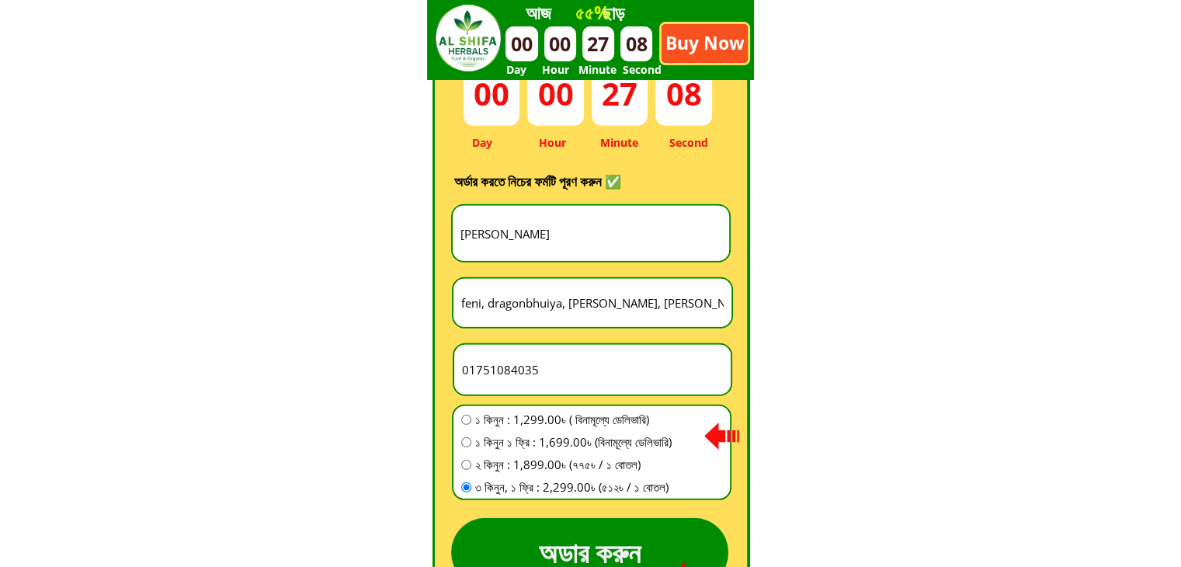
scroll to position [4472, 0]
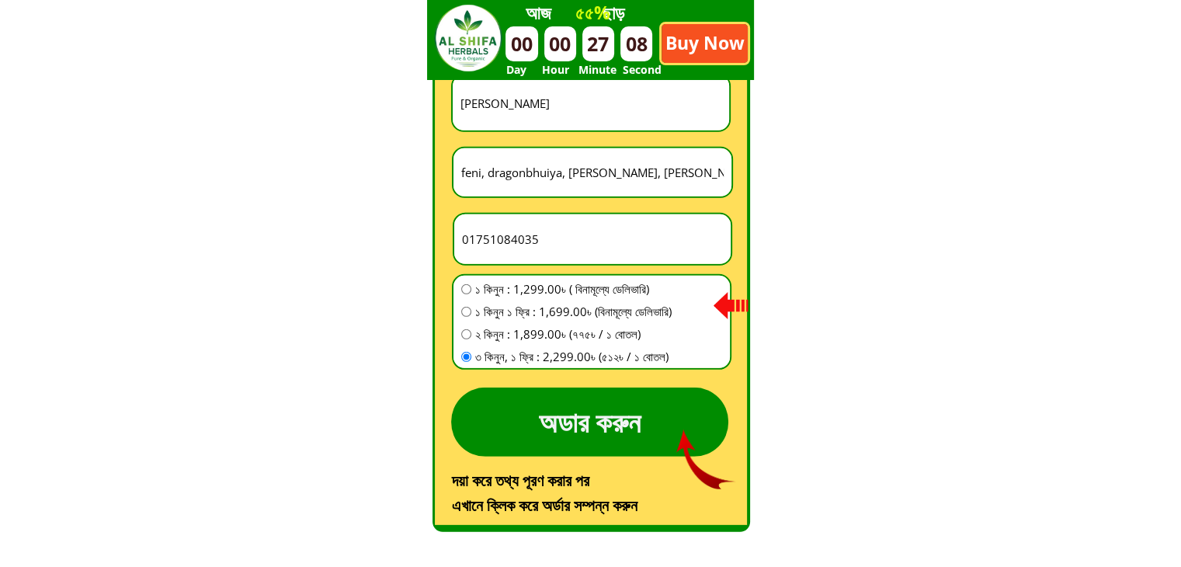
type input "01751084035"
click at [487, 355] on span "৩ কিনুন, ১ ফ্রি : 2,299.00৳ (৫১২৳ / ১ বোতল)" at bounding box center [573, 356] width 196 height 19
radio input "true"
click at [491, 449] on p "অডার করুন" at bounding box center [589, 421] width 277 height 69
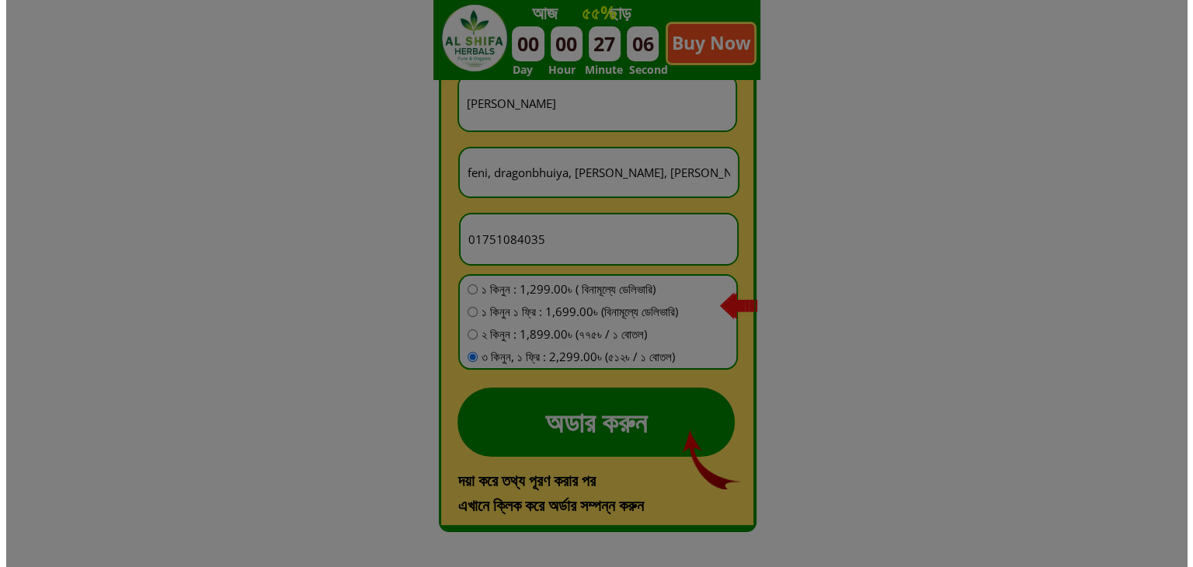
scroll to position [0, 0]
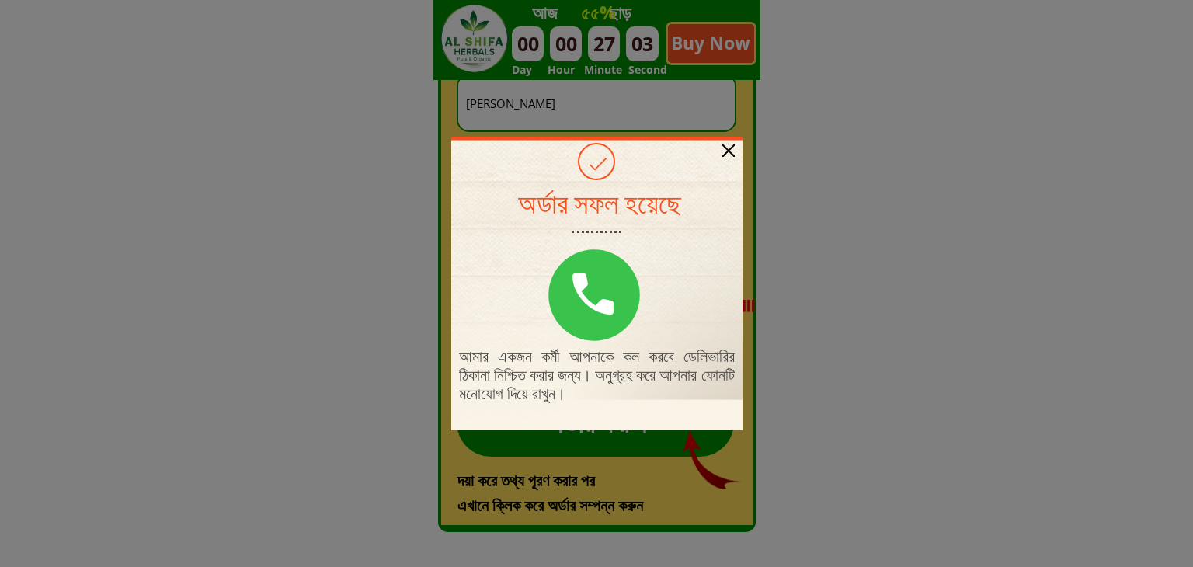
click at [726, 151] on div at bounding box center [728, 150] width 12 height 12
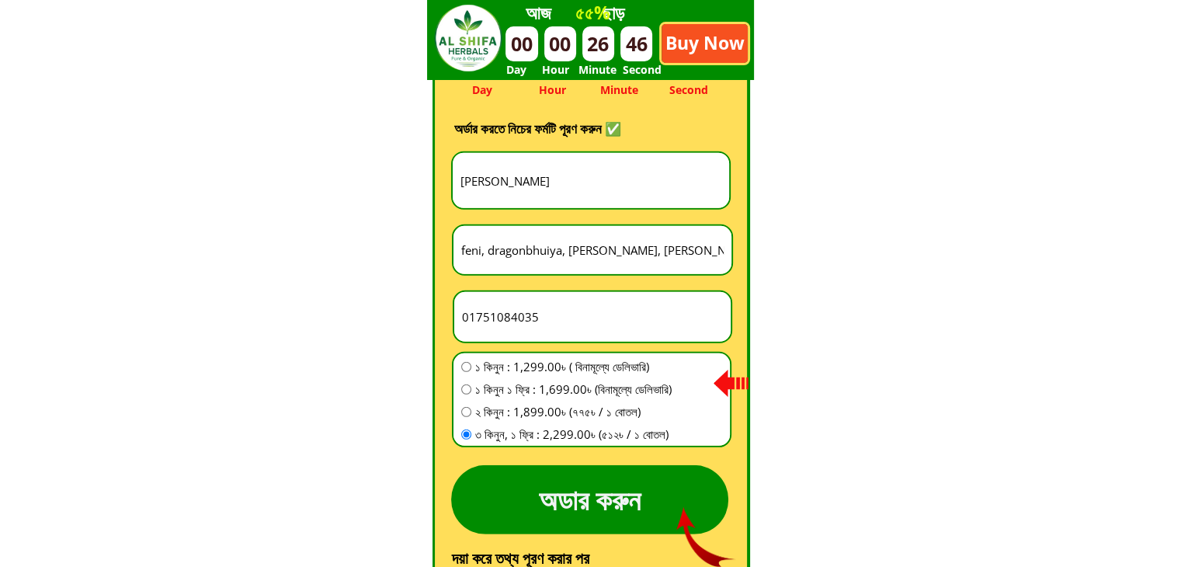
scroll to position [4333, 0]
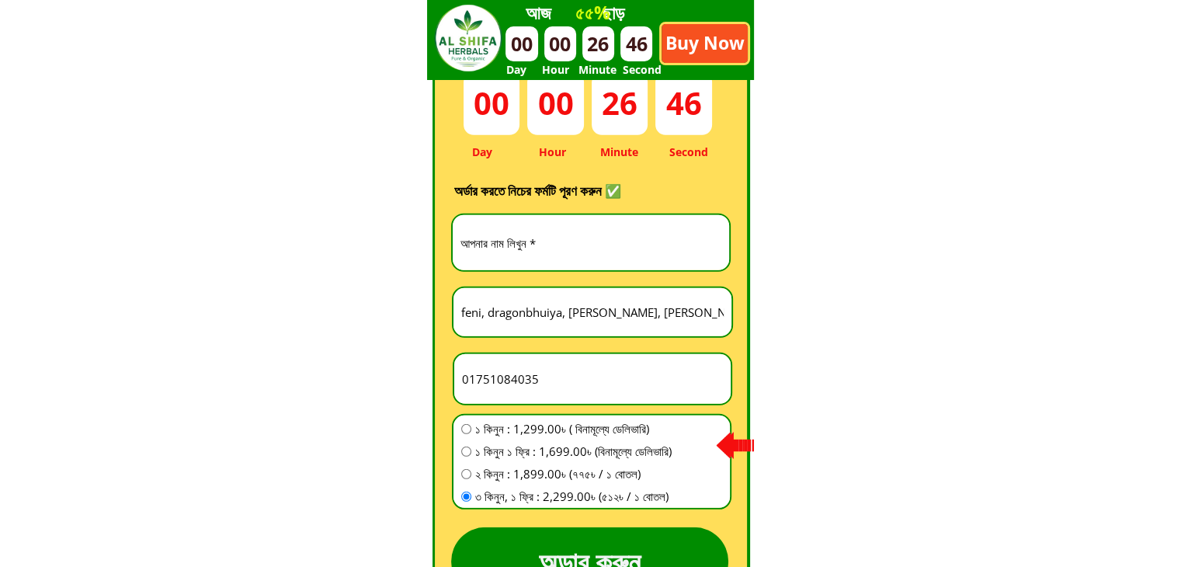
click at [497, 245] on input "text" at bounding box center [591, 242] width 269 height 55
paste input "[PERSON_NAME]"
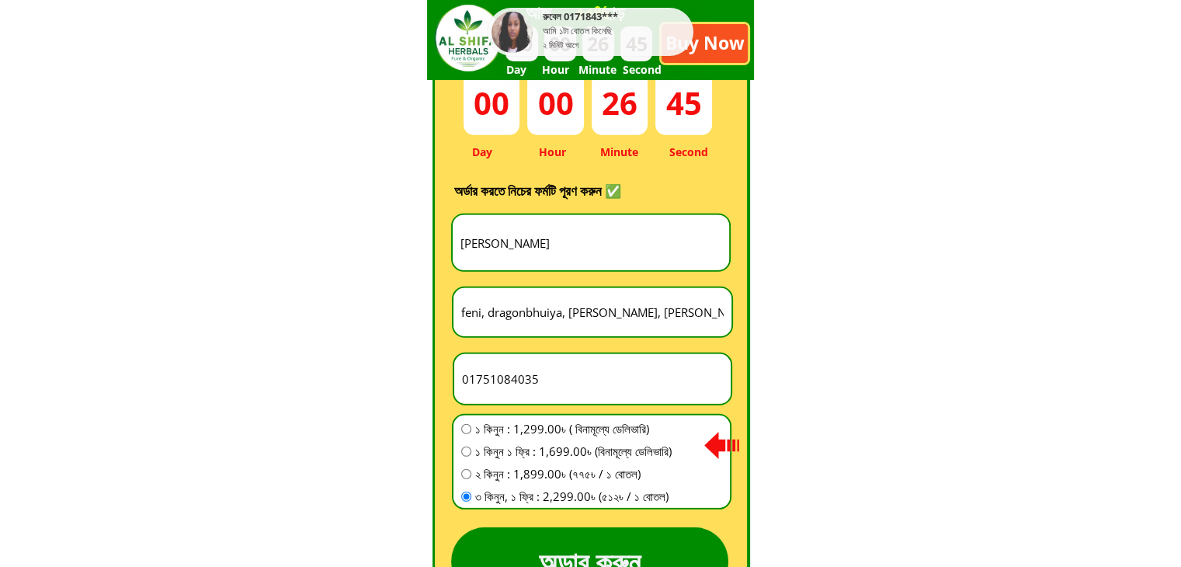
type input "[PERSON_NAME]"
click at [551, 317] on input "text" at bounding box center [592, 312] width 270 height 48
paste input "ctg, lohagara thana, dohari bazar, [GEOGRAPHIC_DATA] para"
type input "ctg, lohagara thana, dohari bazar, [GEOGRAPHIC_DATA] para"
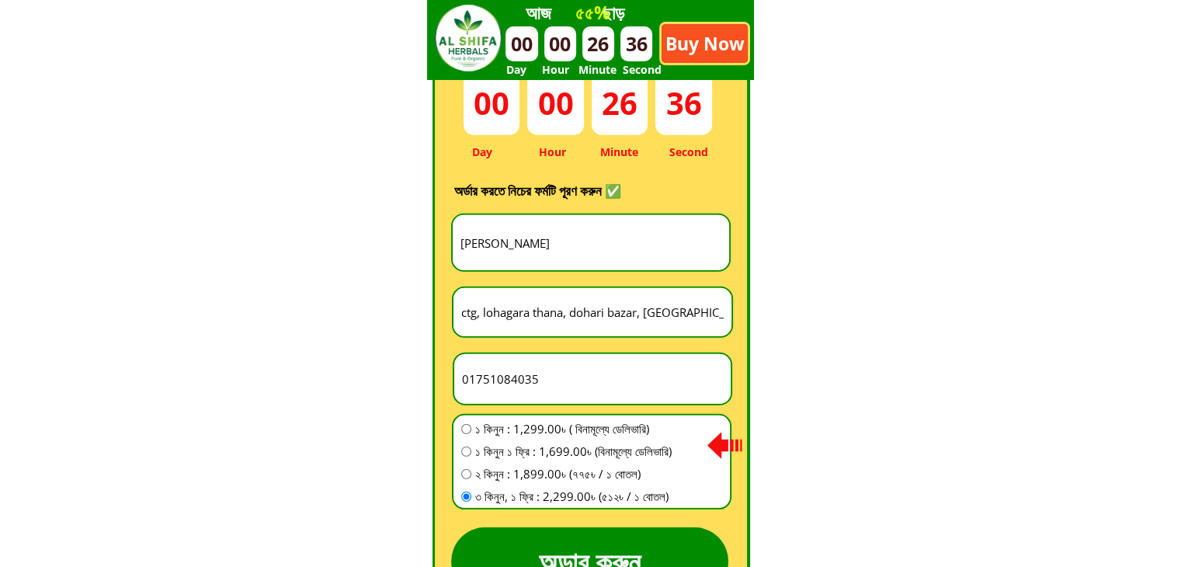
click at [569, 355] on input "01751084035" at bounding box center [592, 379] width 269 height 50
paste input "1889152998"
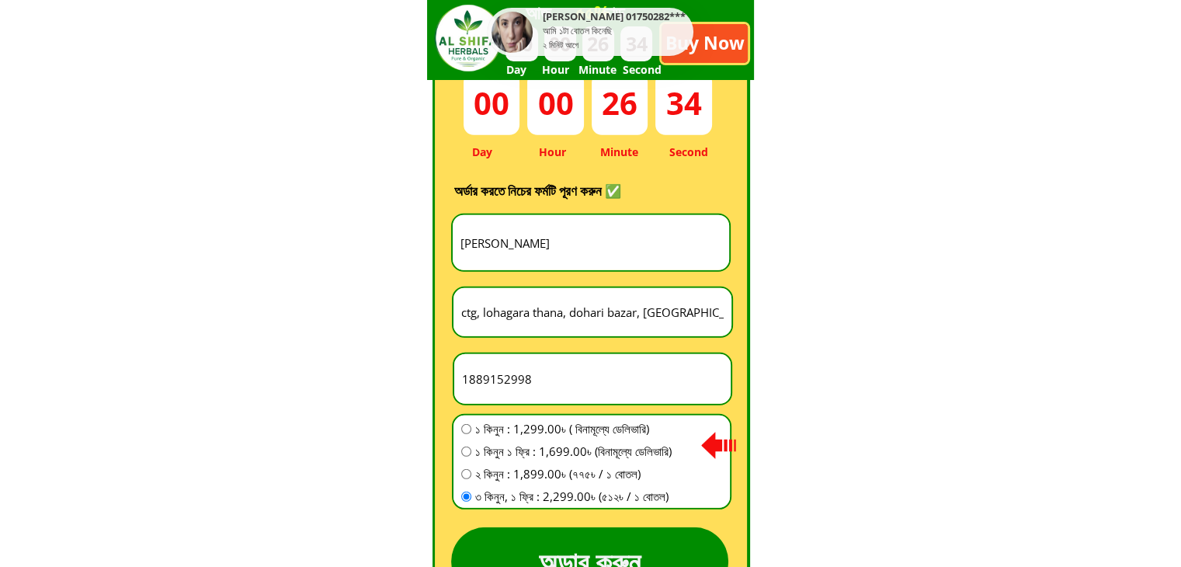
click at [460, 380] on input "1889152998" at bounding box center [592, 379] width 269 height 50
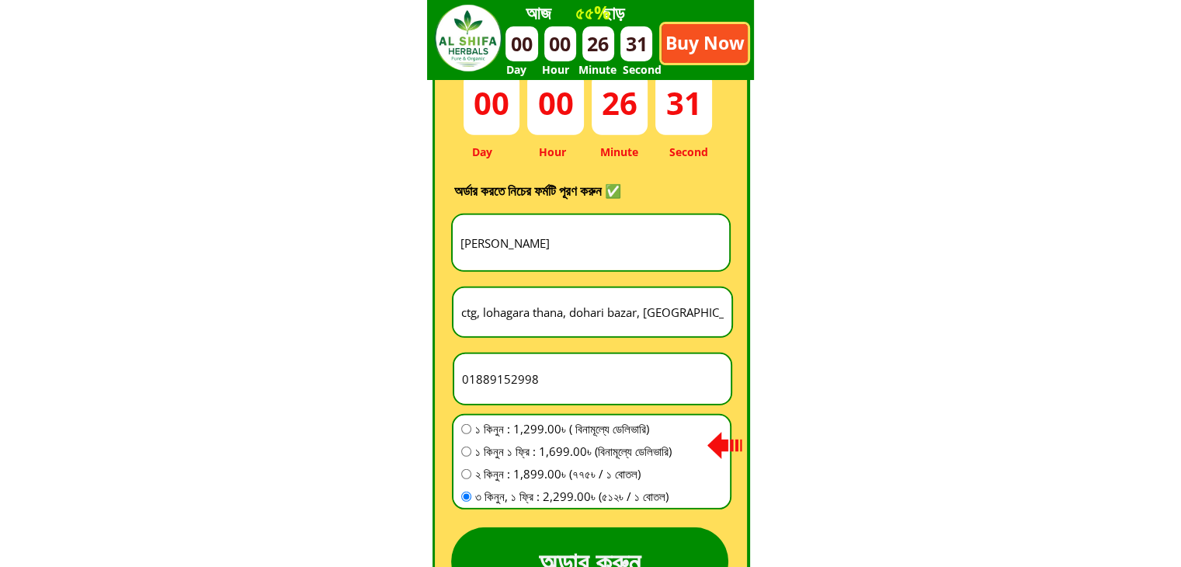
type input "01889152998"
click at [508, 459] on span "১ কিনুন ১ ফ্রি : 1,699.00৳ (বিনামূল্যে ডেলিভারি)" at bounding box center [573, 451] width 196 height 19
radio input "true"
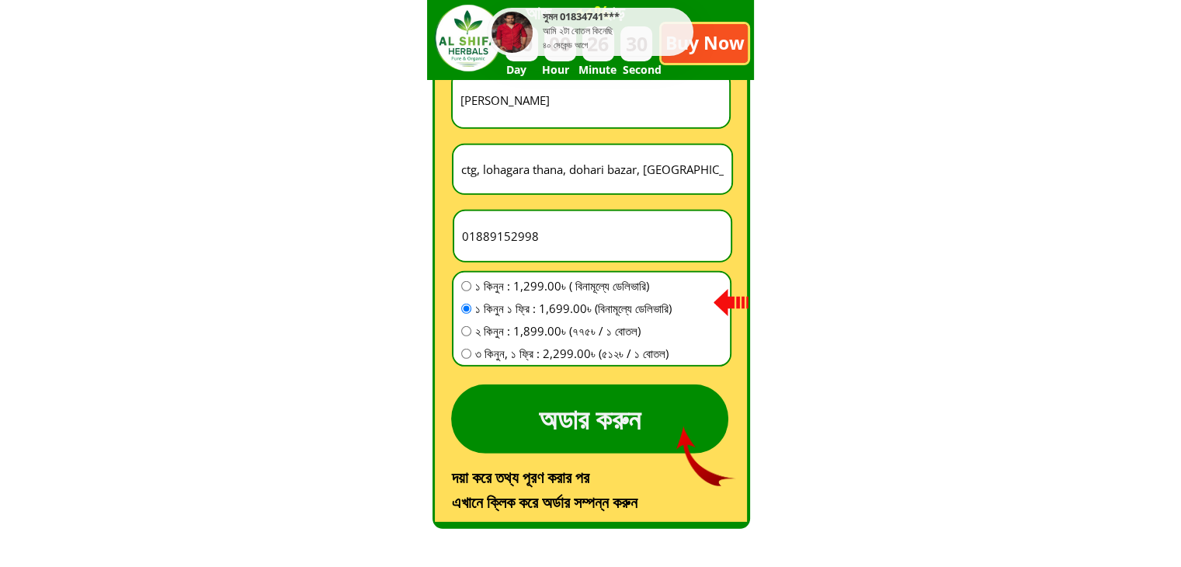
scroll to position [4472, 0]
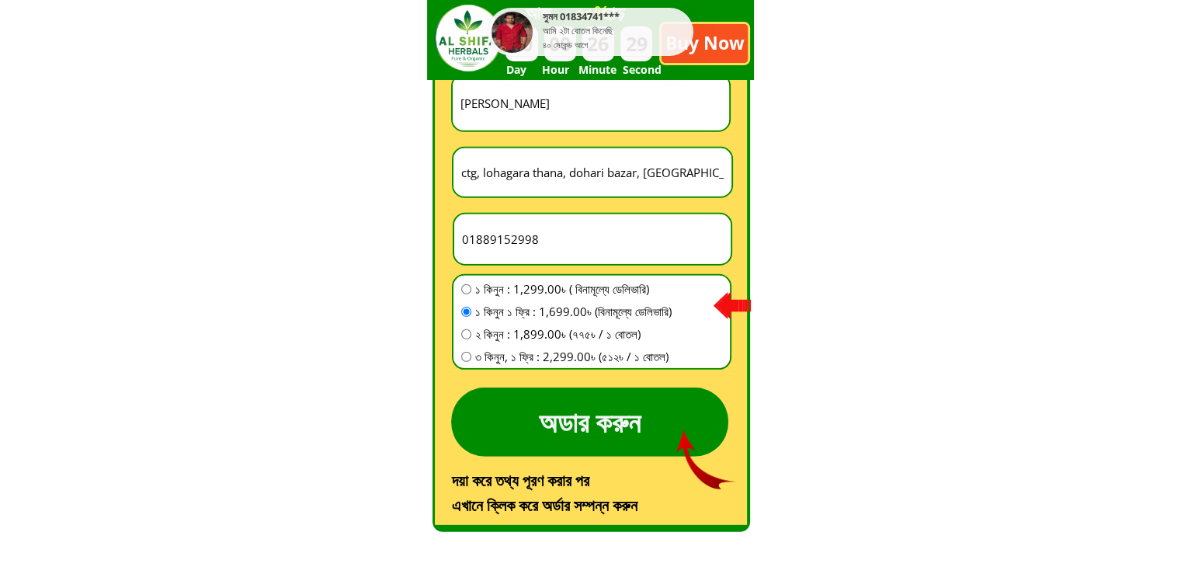
click at [522, 432] on p "অডার করুন" at bounding box center [589, 421] width 277 height 69
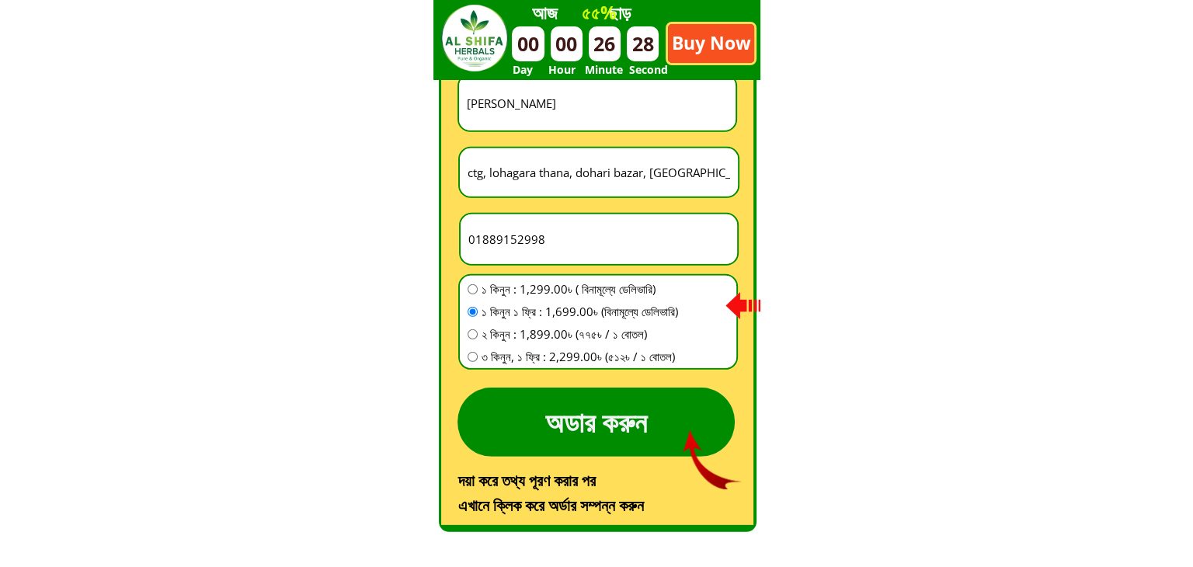
scroll to position [0, 0]
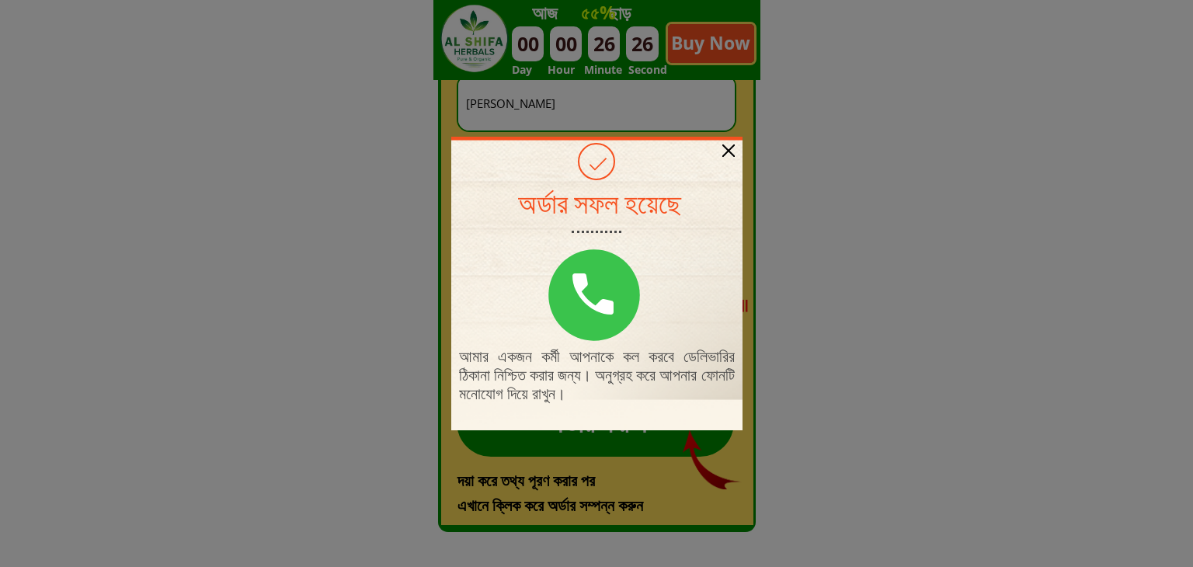
click at [722, 150] on div at bounding box center [728, 150] width 12 height 12
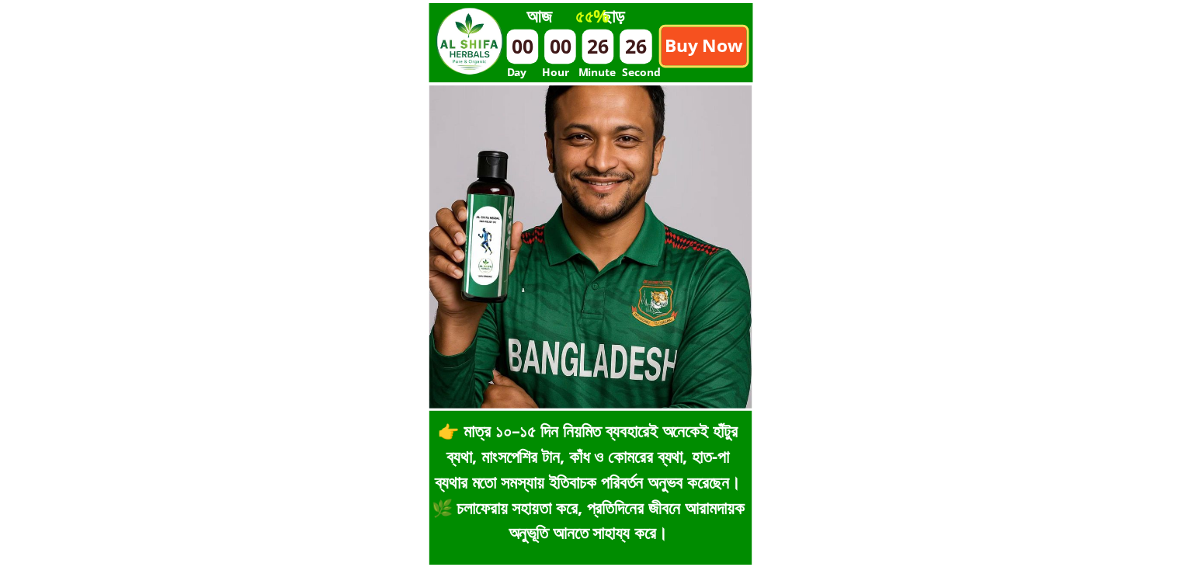
scroll to position [4472, 0]
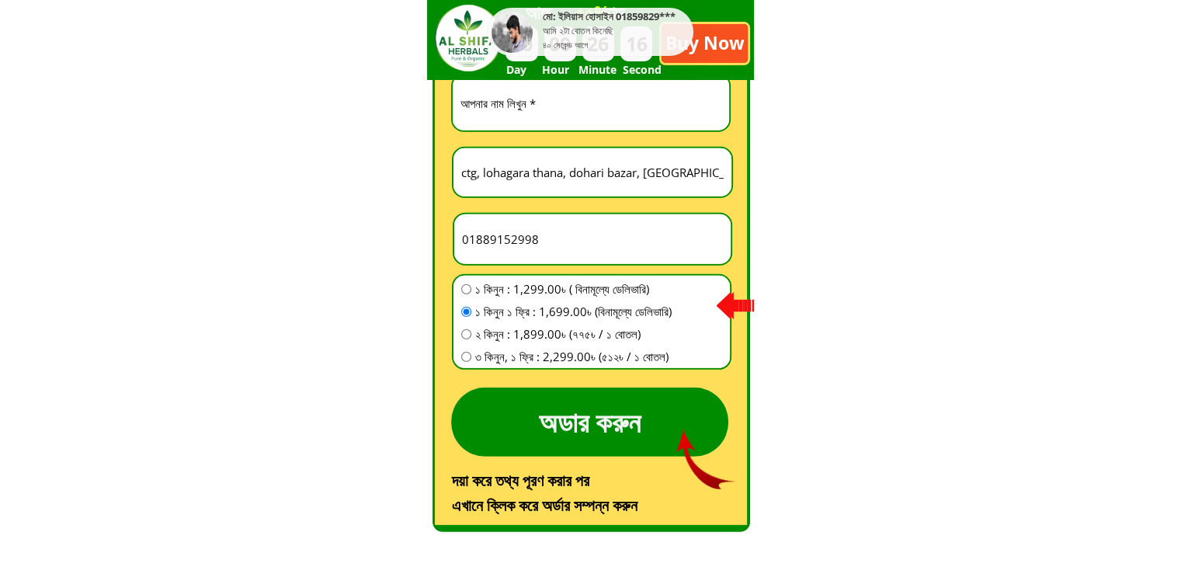
click at [517, 110] on input "text" at bounding box center [591, 102] width 269 height 55
paste input "jakir"
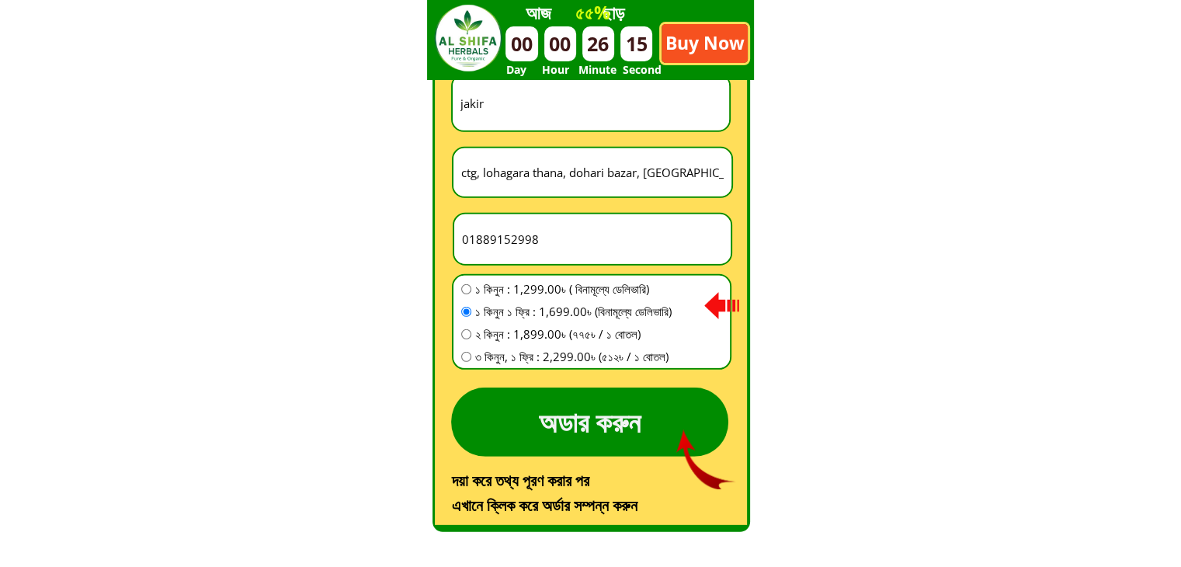
type input "jakir"
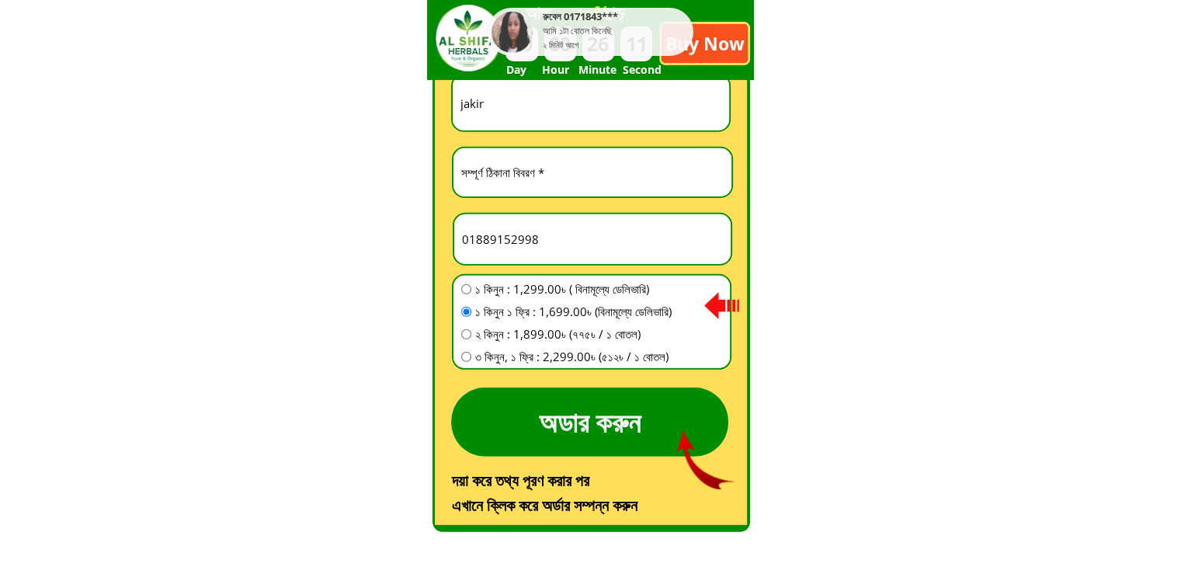
click at [506, 186] on input "text" at bounding box center [592, 172] width 270 height 48
paste input "jhinaidah Sodor ,কালিগজ"
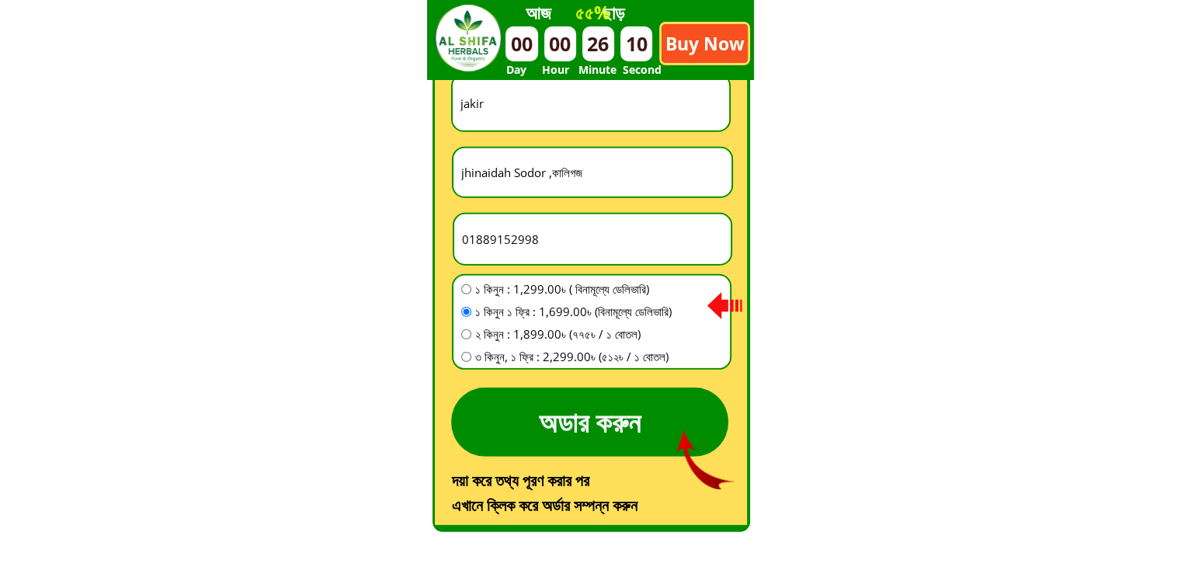
type input "jhinaidah Sodor ,কালিগজ"
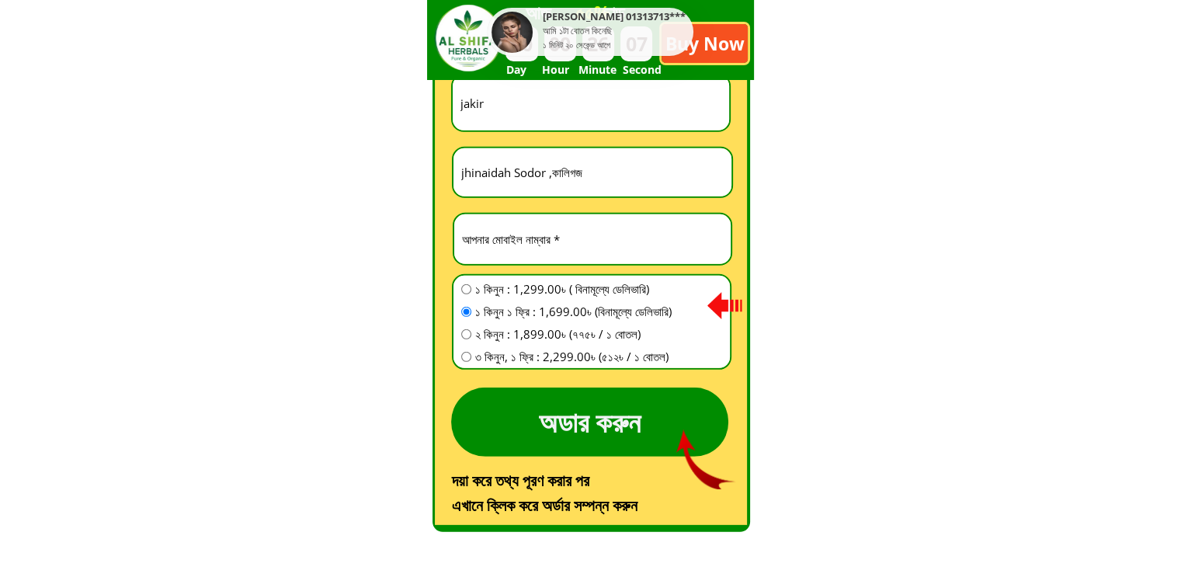
click at [532, 240] on input "number" at bounding box center [592, 239] width 269 height 50
paste input "1327694941"
click at [459, 242] on input "1327694941" at bounding box center [592, 239] width 269 height 50
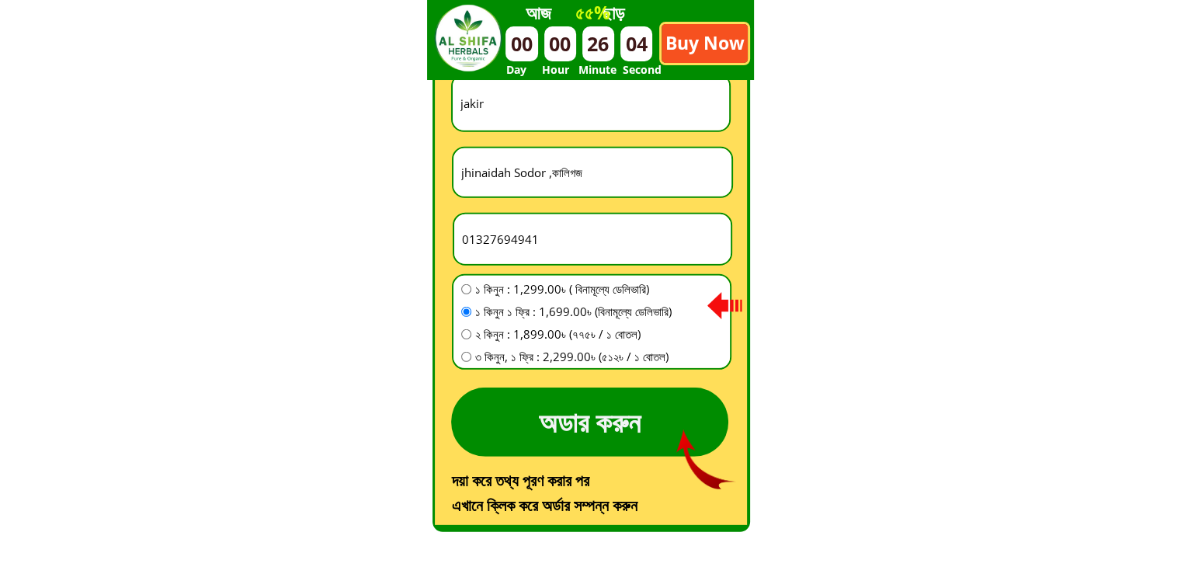
type input "01327694941"
drag, startPoint x: 467, startPoint y: 312, endPoint x: 499, endPoint y: 406, distance: 99.2
click at [467, 314] on input "radio" at bounding box center [466, 312] width 10 height 10
radio input "true"
click at [513, 430] on p "অডার করুন" at bounding box center [589, 421] width 277 height 69
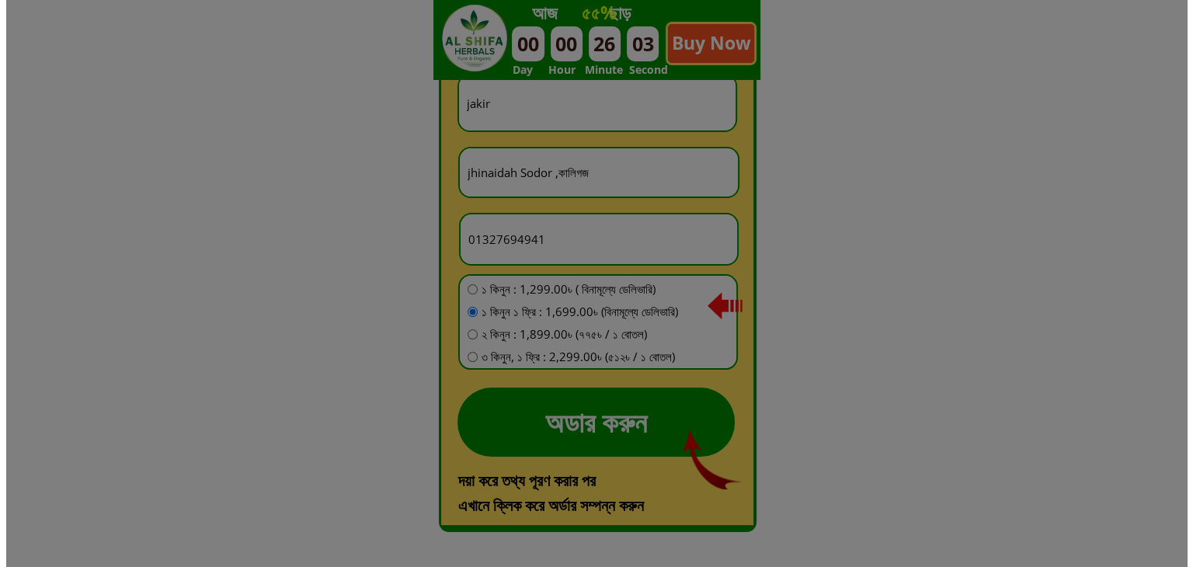
scroll to position [0, 0]
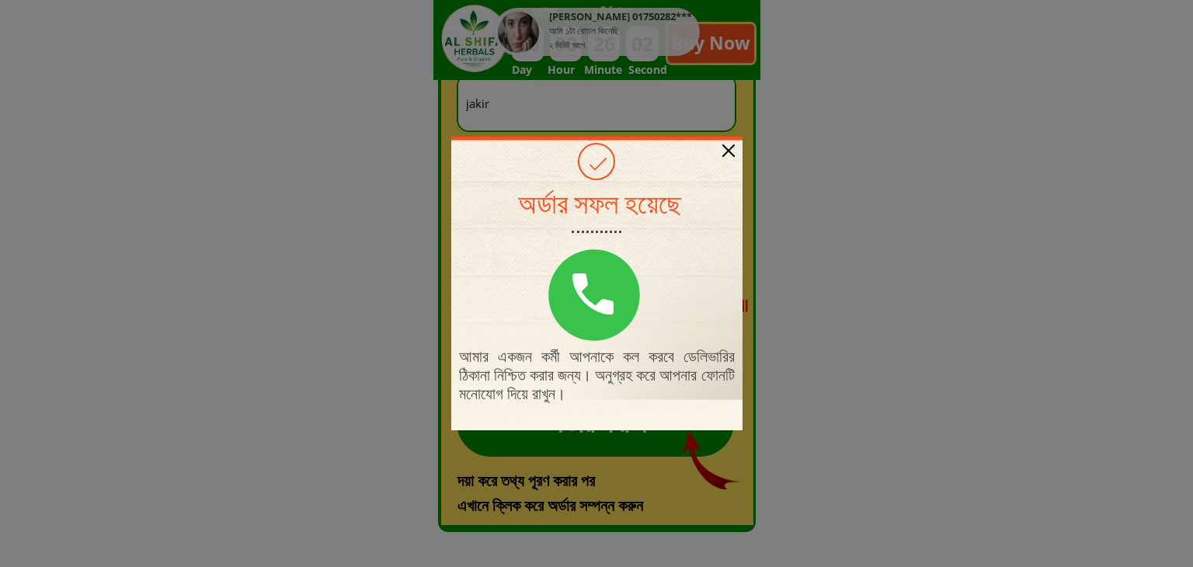
click at [734, 151] on div at bounding box center [728, 150] width 12 height 12
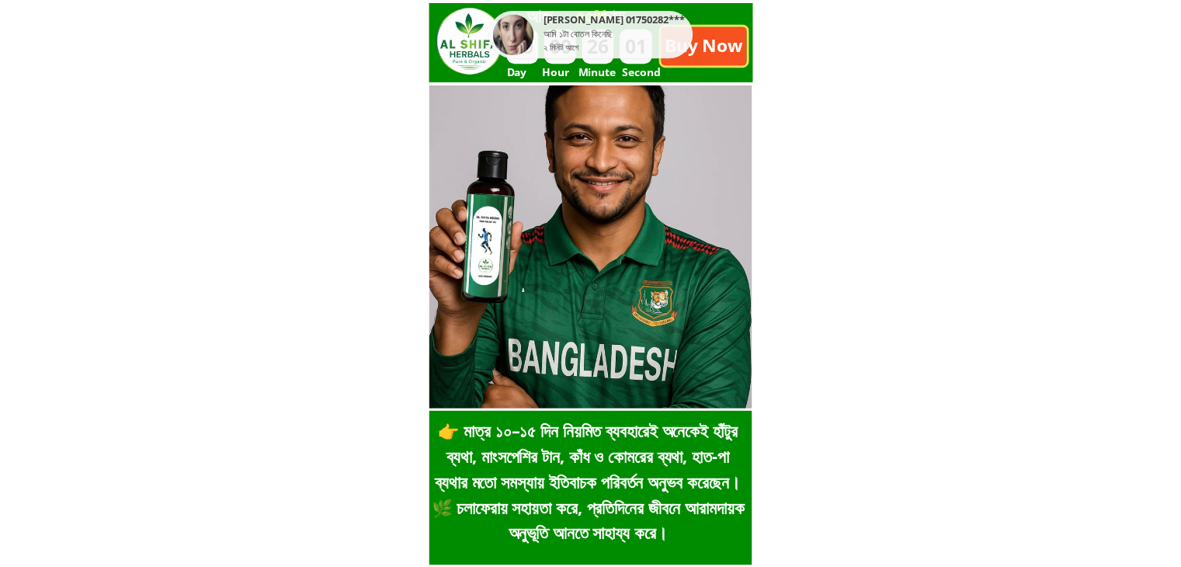
scroll to position [4472, 0]
